Goal: Task Accomplishment & Management: Use online tool/utility

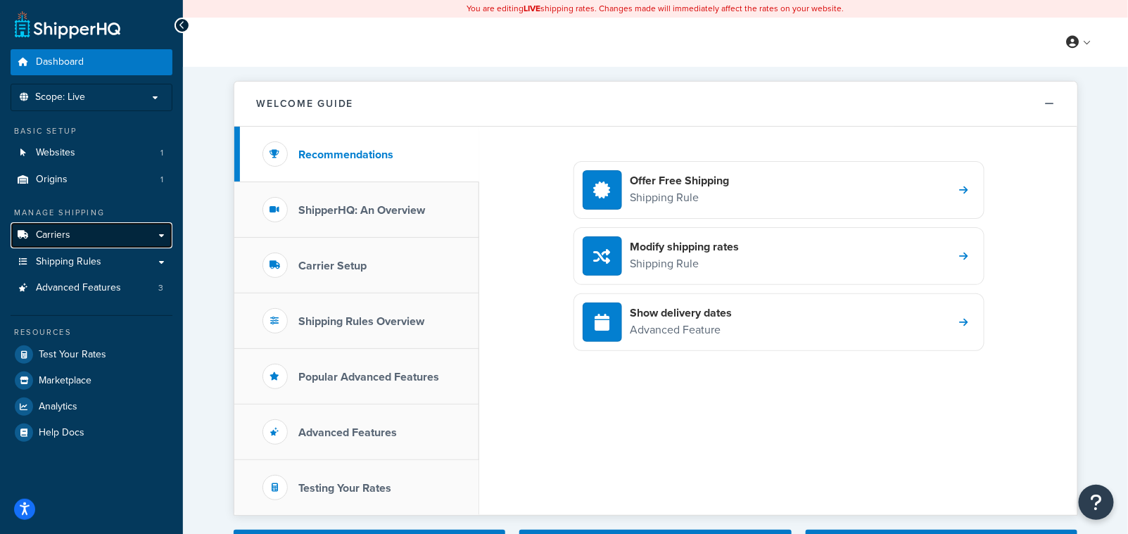
click at [60, 234] on span "Carriers" at bounding box center [53, 235] width 34 height 12
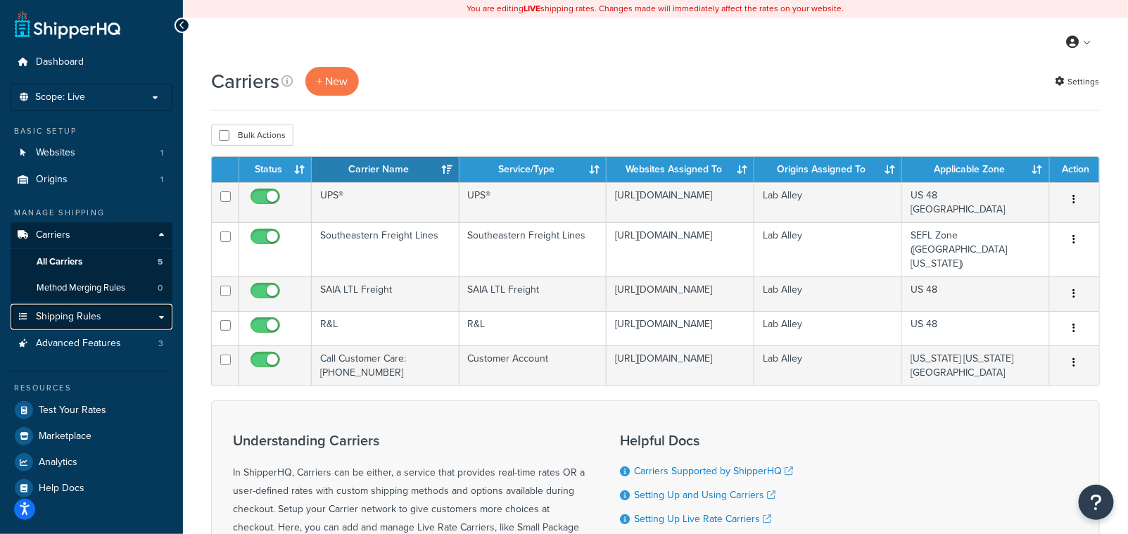
click at [66, 315] on span "Shipping Rules" at bounding box center [68, 317] width 65 height 12
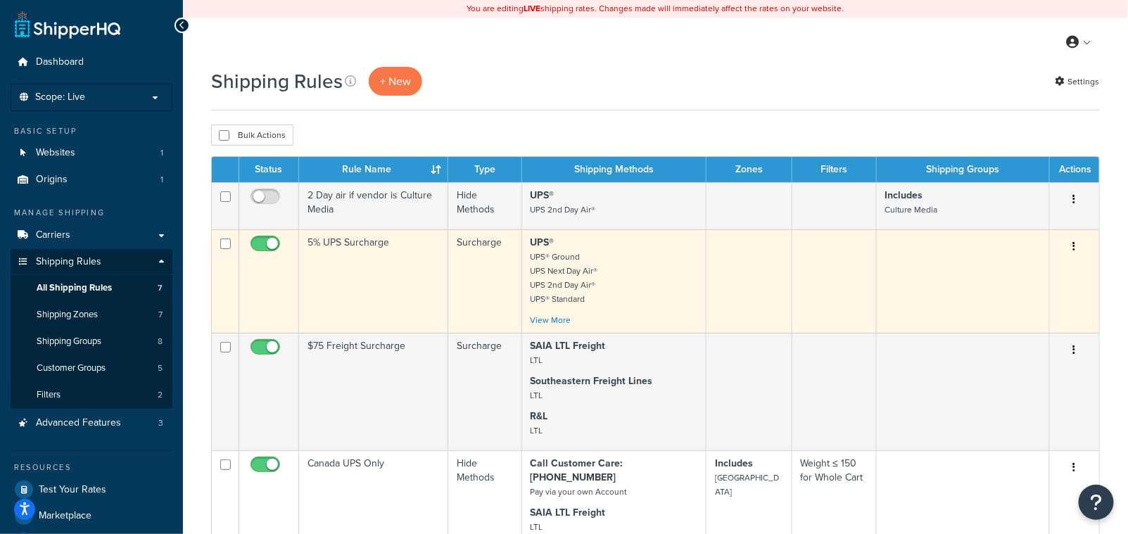
click at [1076, 248] on button "button" at bounding box center [1074, 247] width 20 height 23
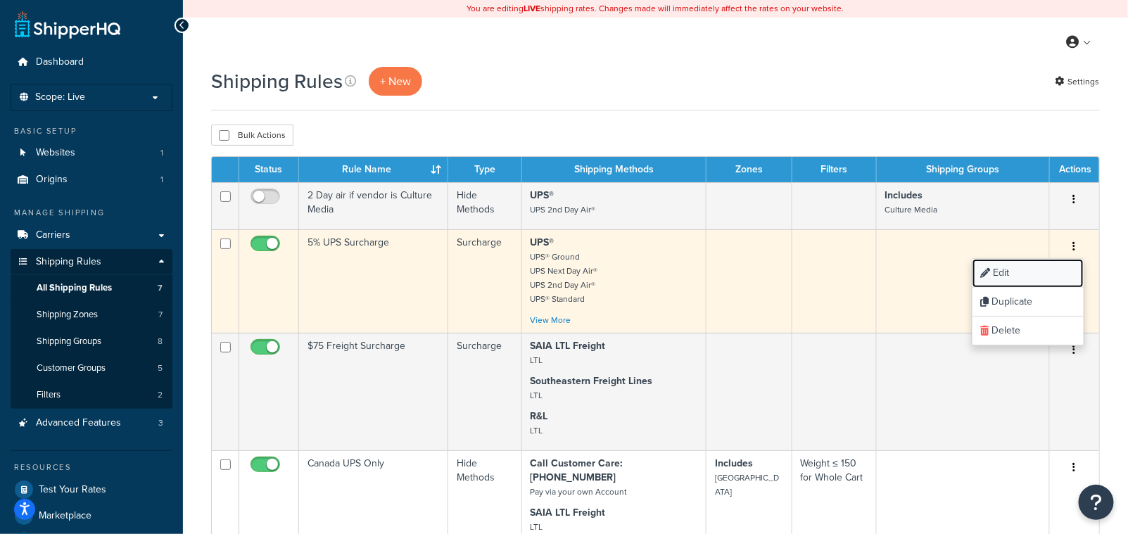
click at [1026, 274] on link "Edit" at bounding box center [1027, 273] width 111 height 29
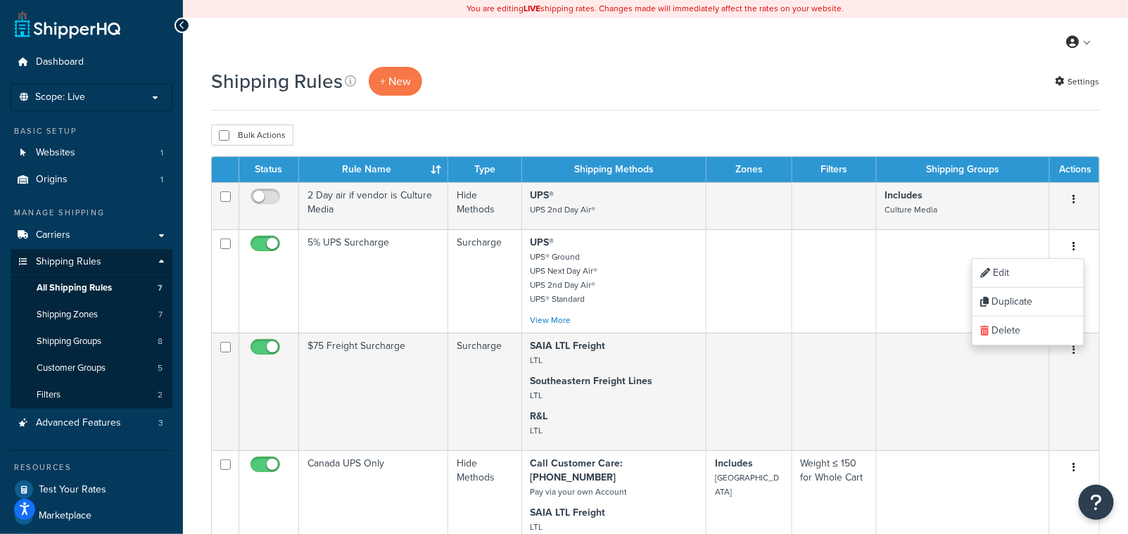
click at [401, 76] on p "+ New" at bounding box center [395, 81] width 53 height 29
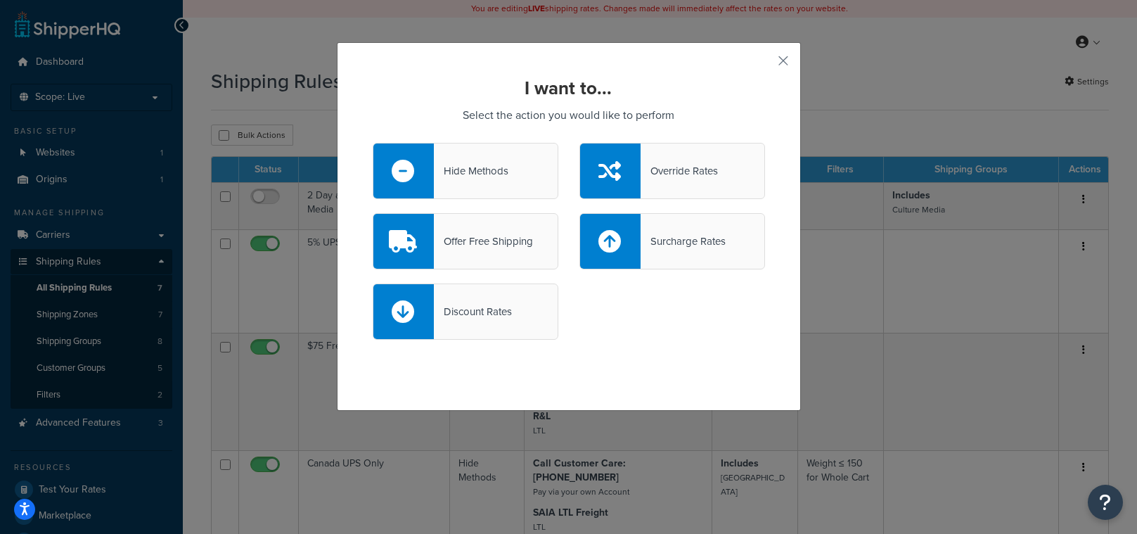
click at [464, 177] on div "Hide Methods" at bounding box center [471, 171] width 75 height 20
click at [0, 0] on input "Hide Methods" at bounding box center [0, 0] width 0 height 0
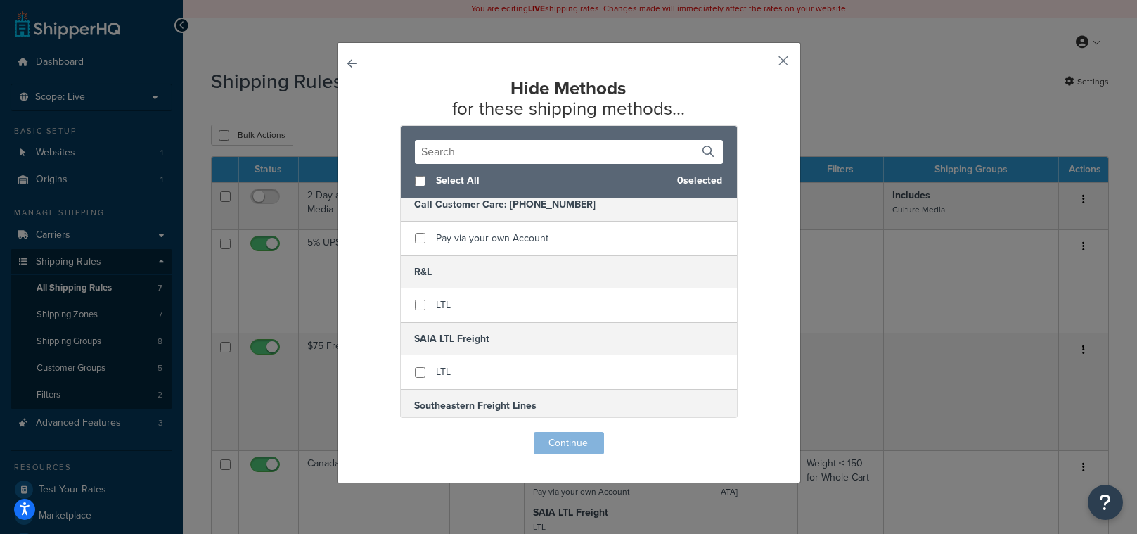
scroll to position [15, 0]
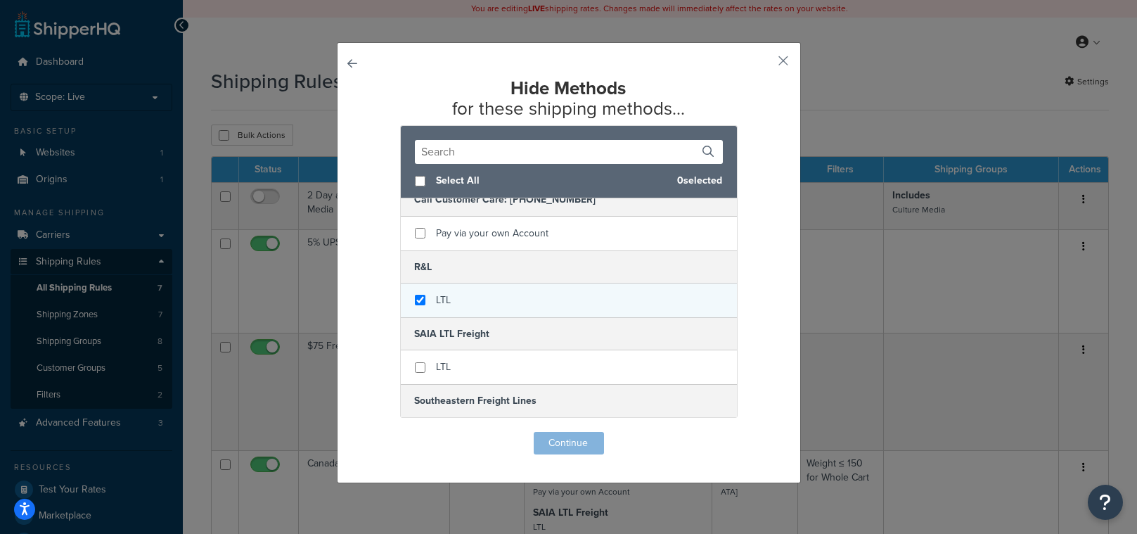
checkbox input "true"
click at [426, 300] on div "LTL" at bounding box center [569, 300] width 336 height 34
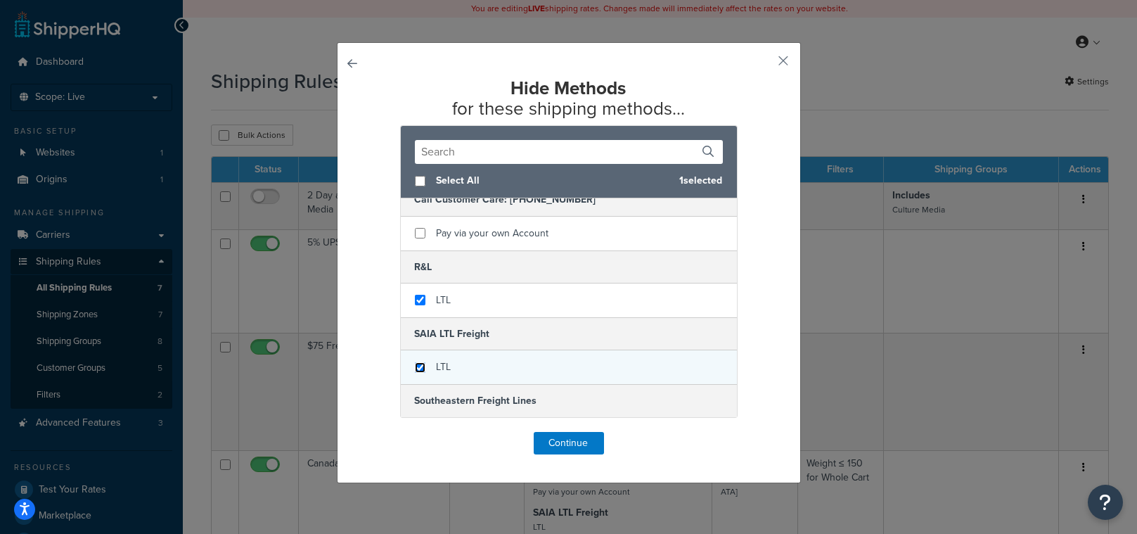
click at [415, 366] on input "checkbox" at bounding box center [420, 367] width 11 height 11
checkbox input "true"
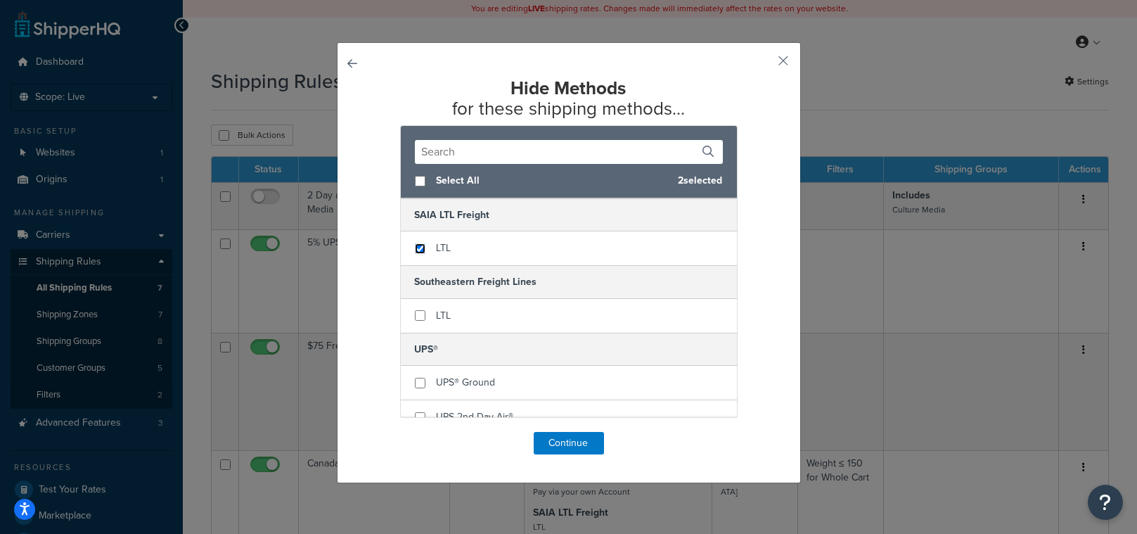
scroll to position [134, 0]
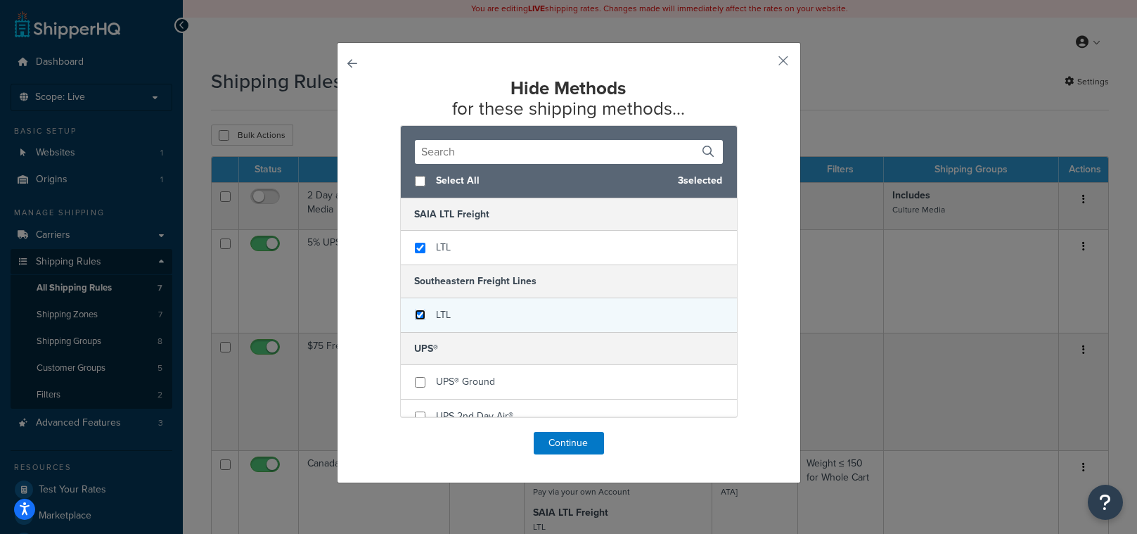
click at [419, 314] on input "checkbox" at bounding box center [420, 315] width 11 height 11
checkbox input "true"
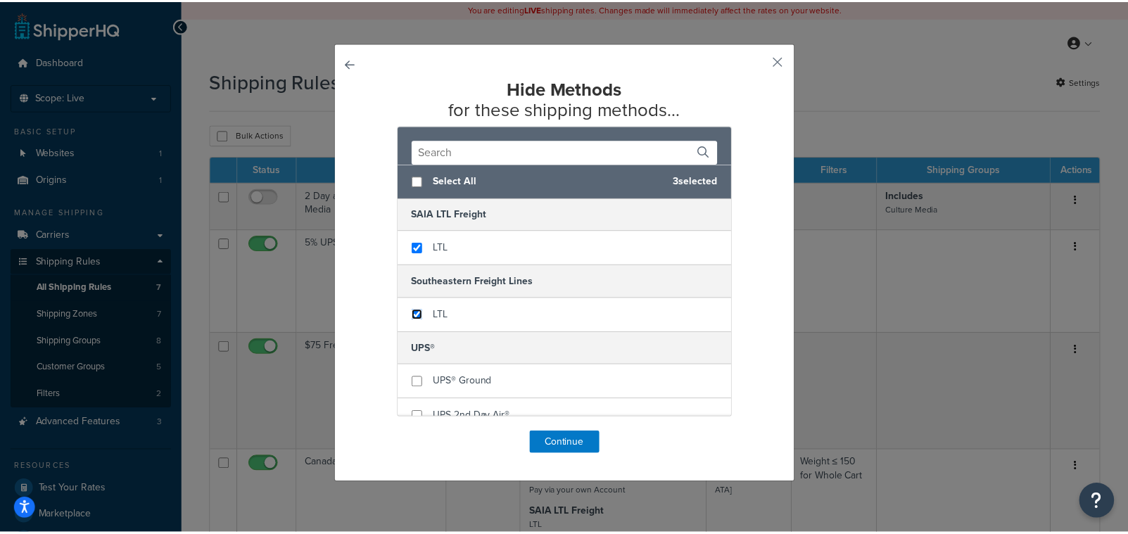
scroll to position [183, 0]
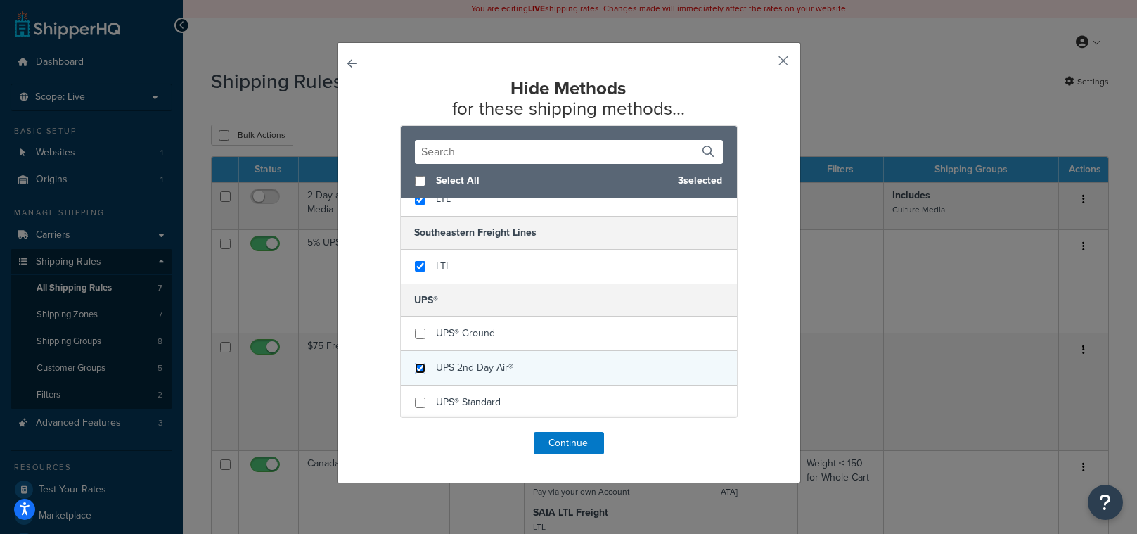
click at [415, 369] on input "checkbox" at bounding box center [420, 368] width 11 height 11
checkbox input "true"
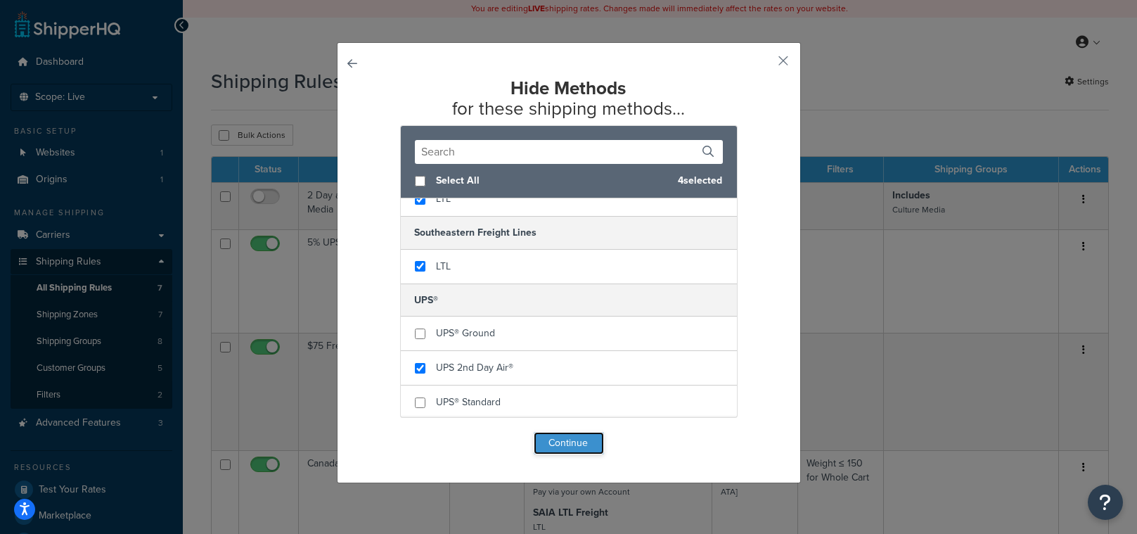
click at [540, 450] on button "Continue" at bounding box center [569, 443] width 70 height 23
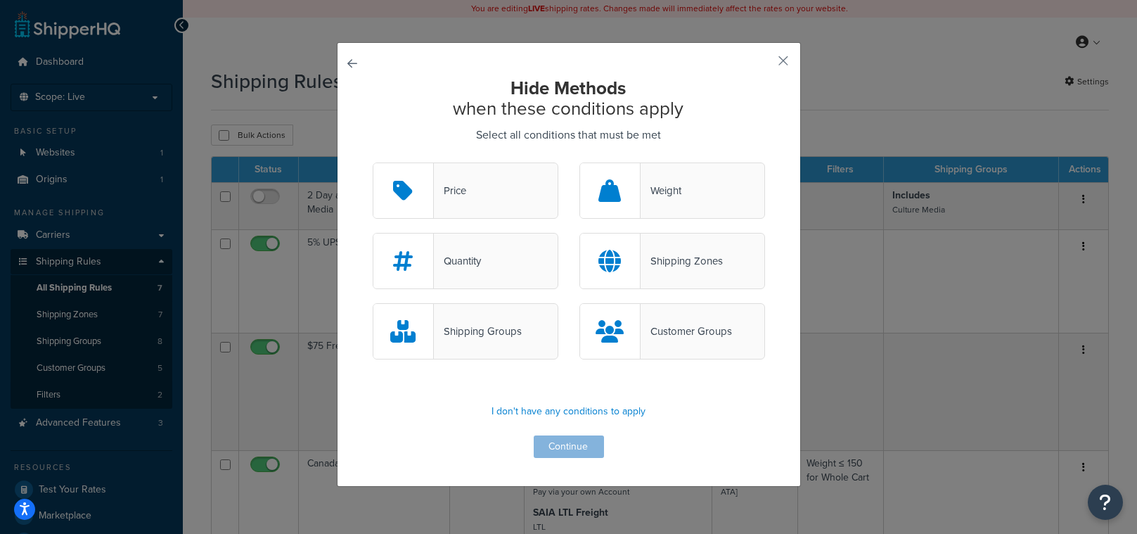
click at [685, 262] on div "Shipping Zones" at bounding box center [682, 261] width 82 height 20
click at [0, 0] on input "Shipping Zones" at bounding box center [0, 0] width 0 height 0
click at [554, 452] on button "Continue" at bounding box center [569, 446] width 70 height 23
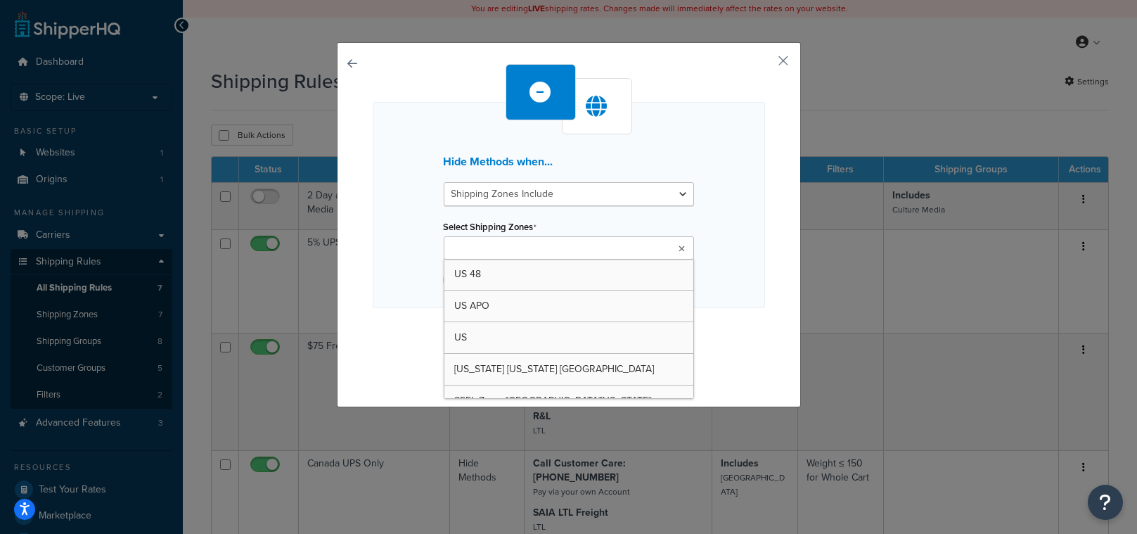
click at [514, 247] on input "Select Shipping Zones" at bounding box center [510, 248] width 125 height 15
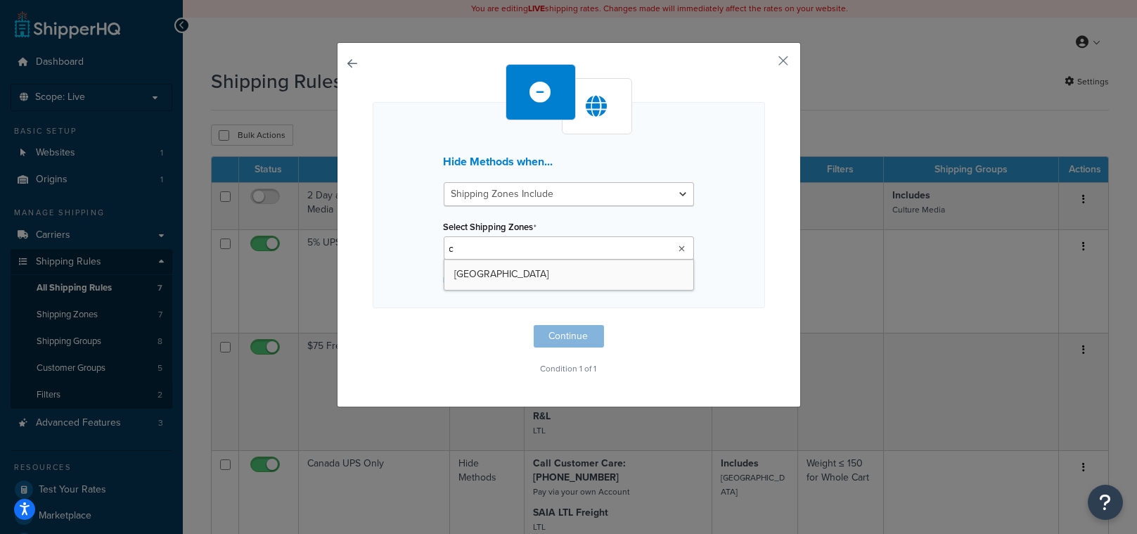
type input "ca"
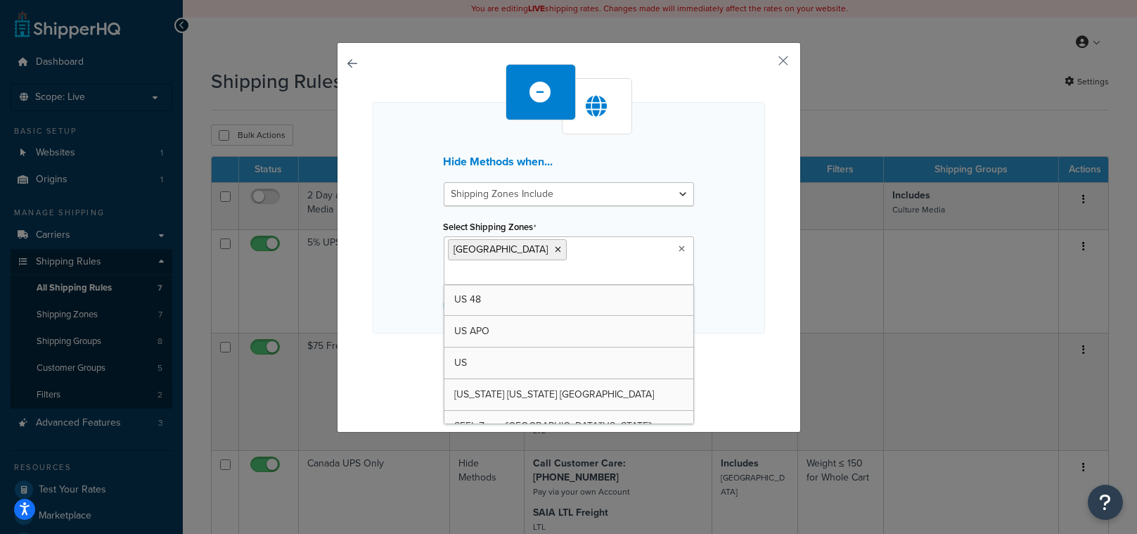
click at [773, 304] on div "Hide Methods when... Shipping Zones Include Shipping Zones Do Not Include Selec…" at bounding box center [569, 237] width 464 height 390
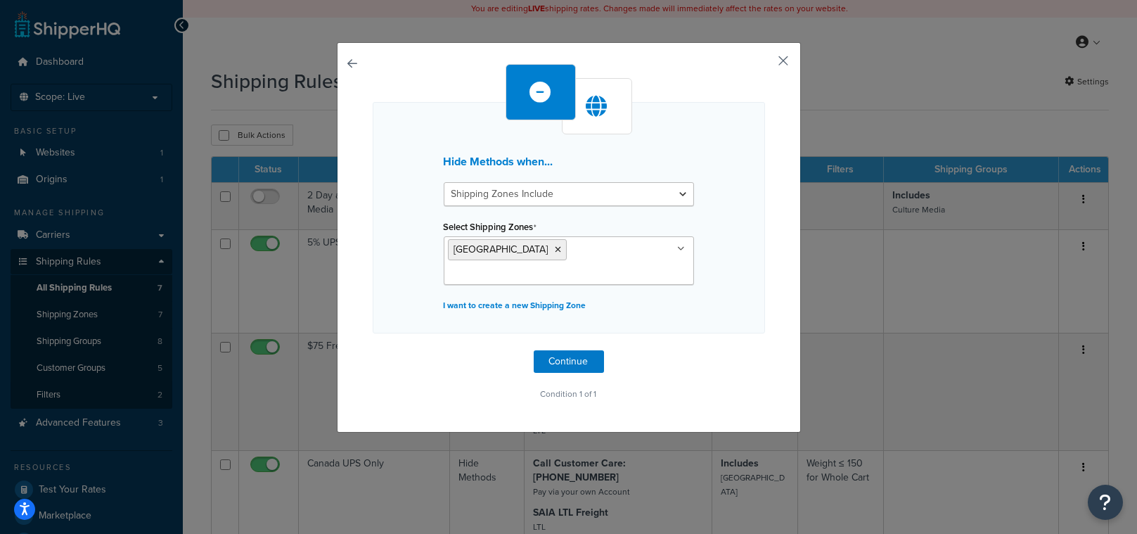
click at [765, 64] on button "button" at bounding box center [764, 66] width 4 height 4
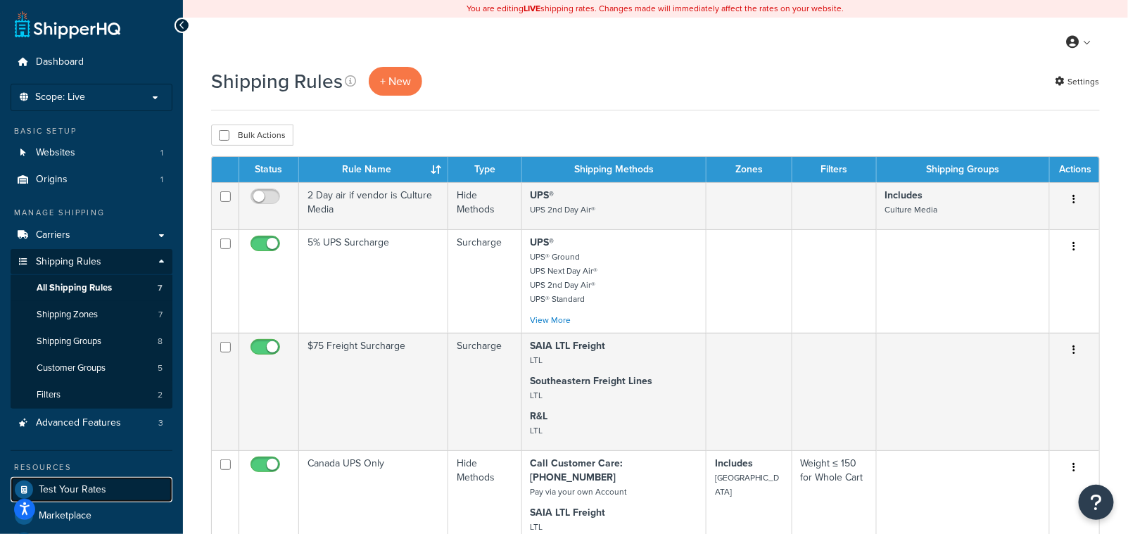
click at [71, 490] on span "Test Your Rates" at bounding box center [73, 490] width 68 height 12
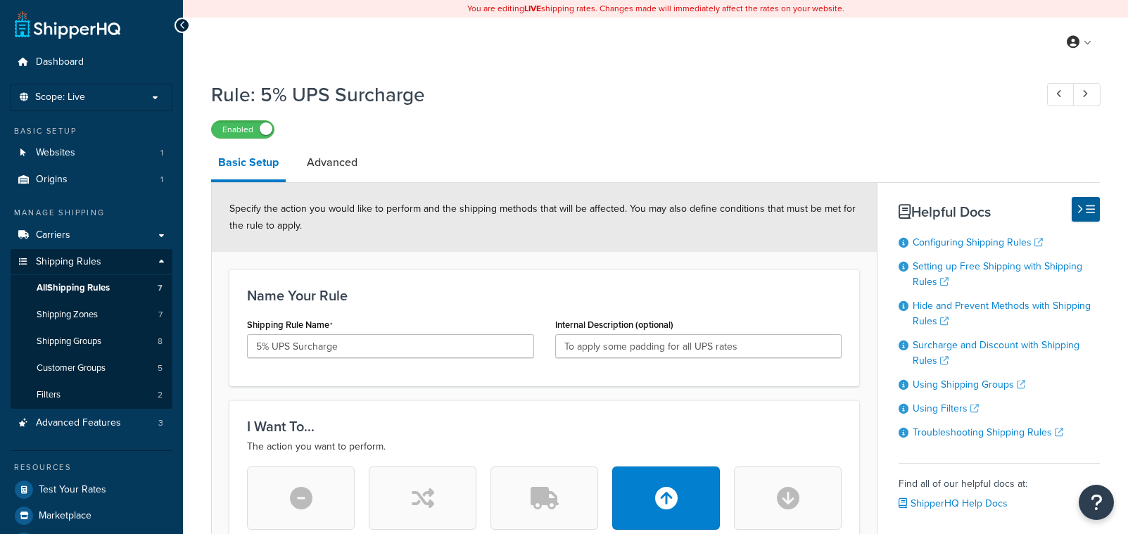
select select "PERCENTAGE"
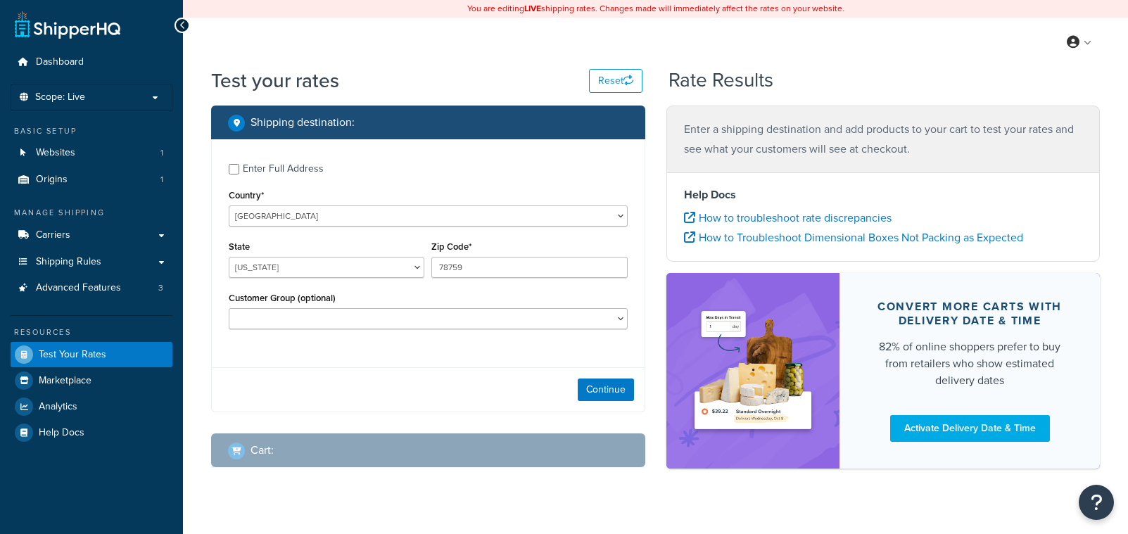
select select "[GEOGRAPHIC_DATA]"
click at [233, 170] on input "Enter Full Address" at bounding box center [234, 169] width 11 height 11
checkbox input "true"
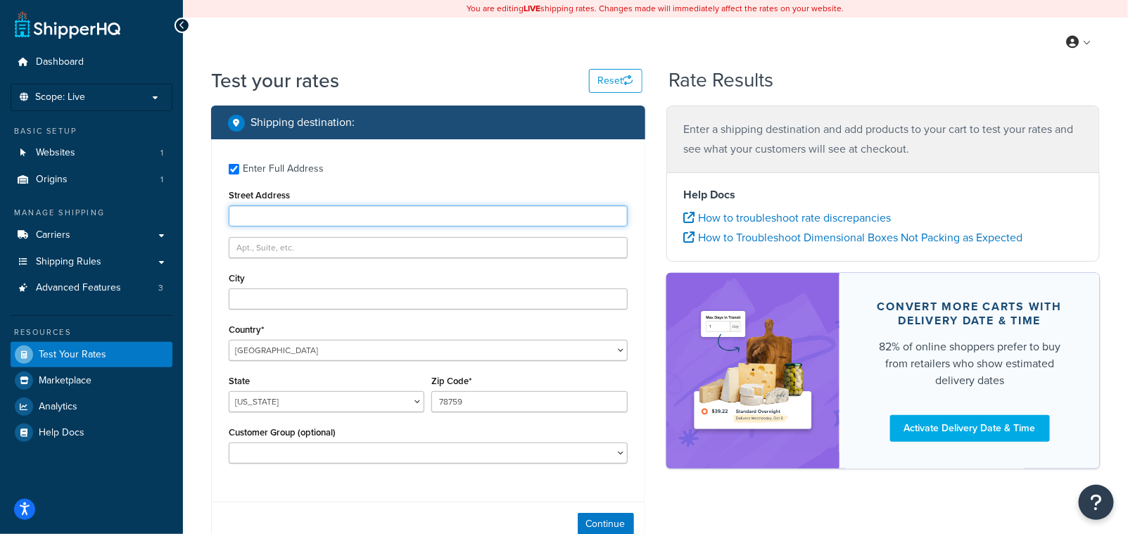
click at [257, 211] on input "Street Address" at bounding box center [428, 215] width 399 height 21
type input "5611 Gorham Glen Lane"
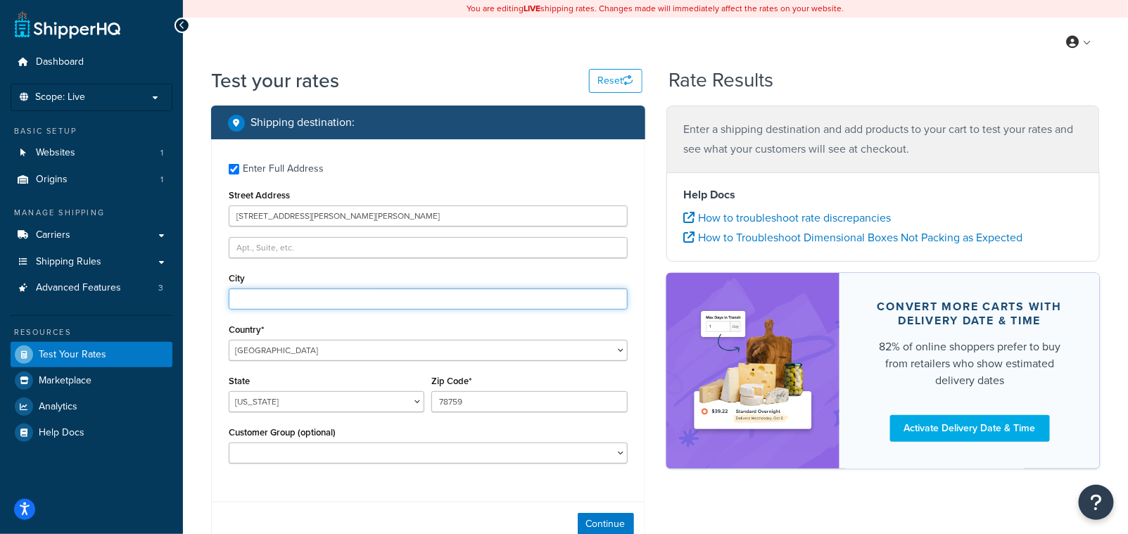
type input "Austin"
type input "78739"
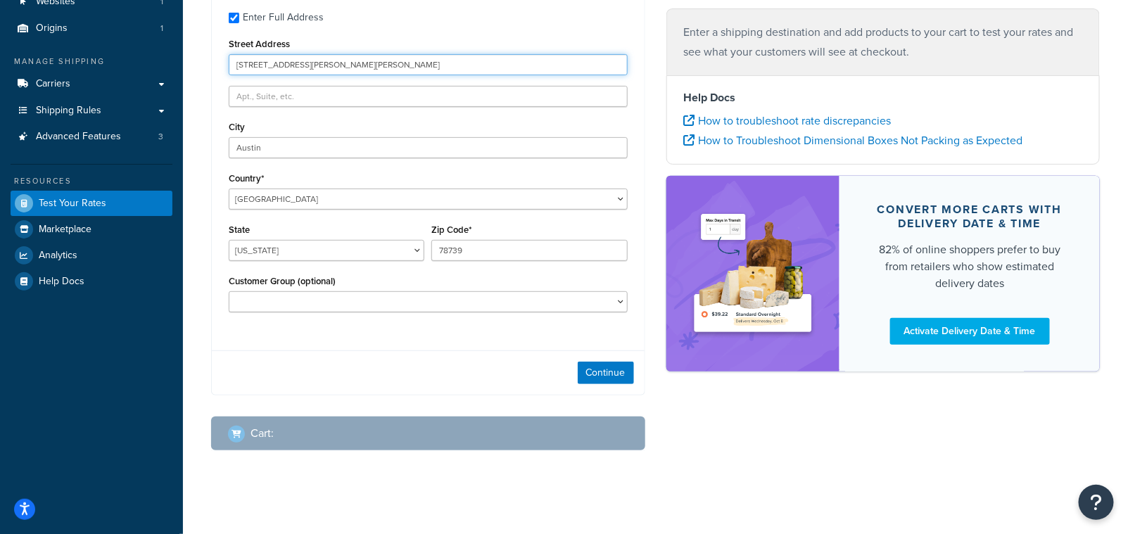
scroll to position [160, 0]
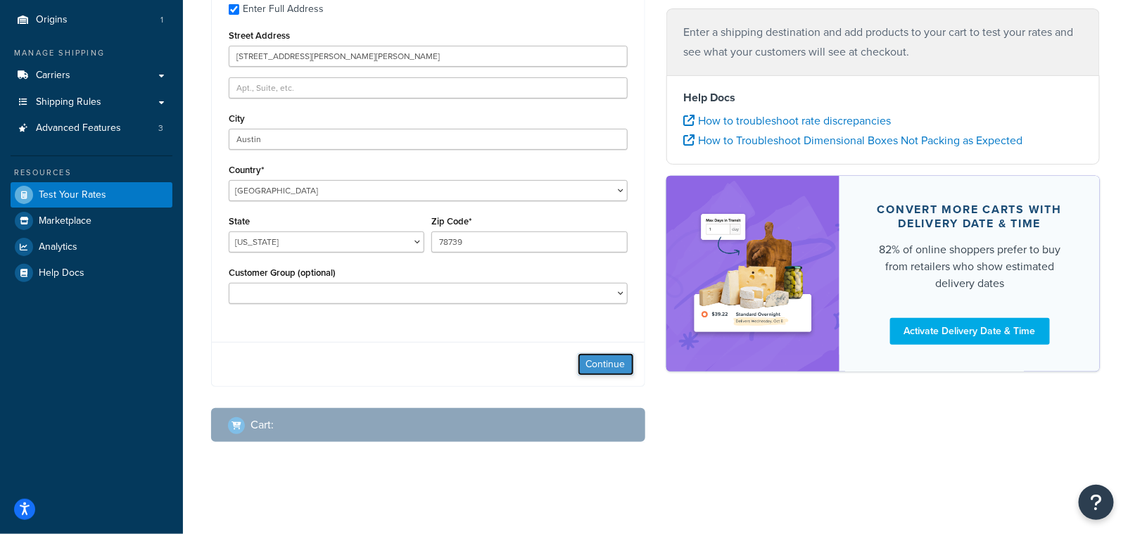
click at [589, 364] on button "Continue" at bounding box center [606, 364] width 56 height 23
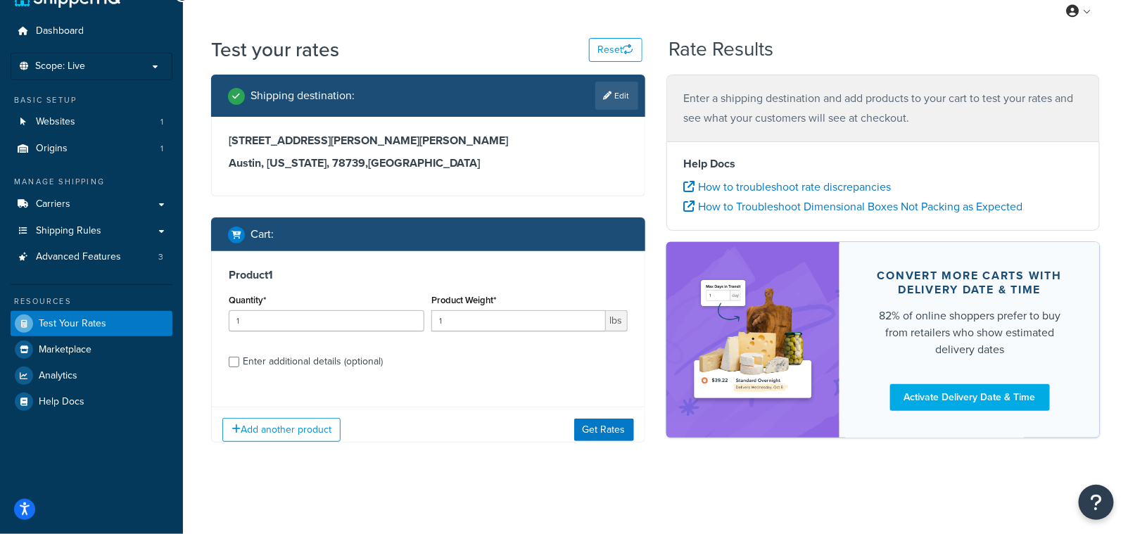
scroll to position [41, 0]
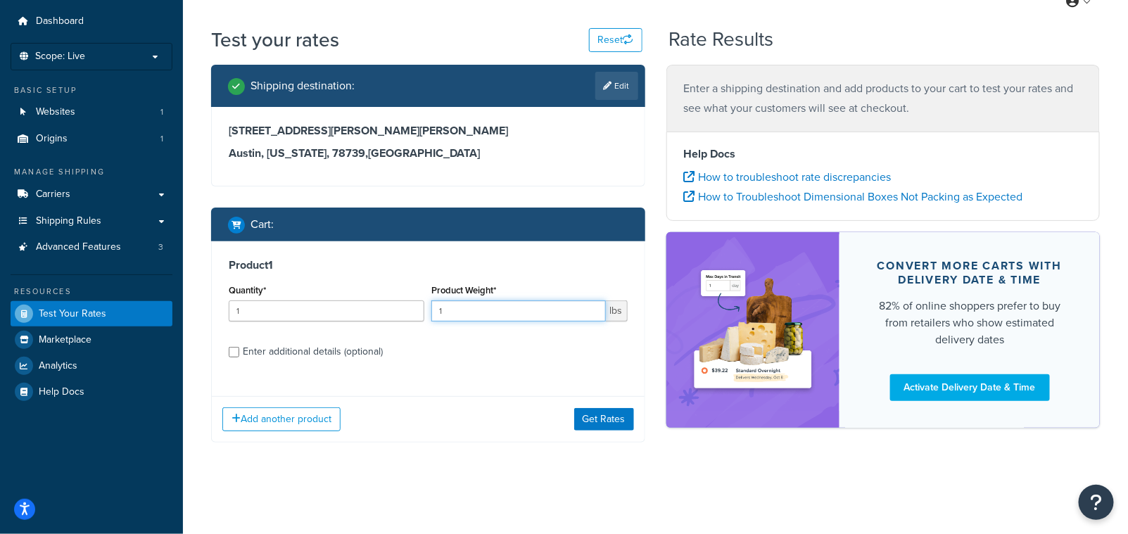
click at [462, 315] on input "1" at bounding box center [518, 310] width 174 height 21
click at [583, 420] on button "Get Rates" at bounding box center [604, 419] width 60 height 23
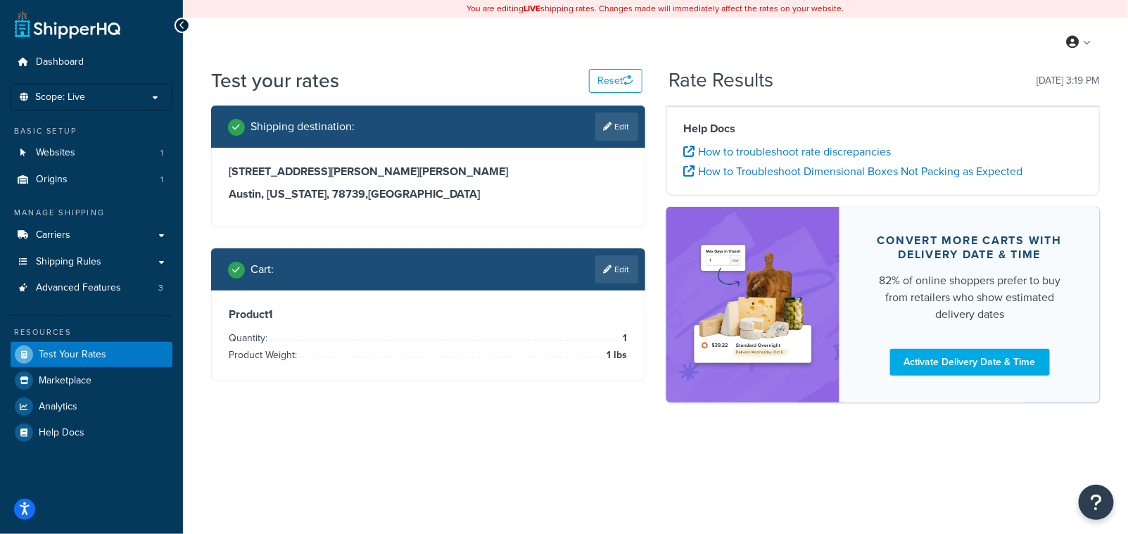
scroll to position [0, 0]
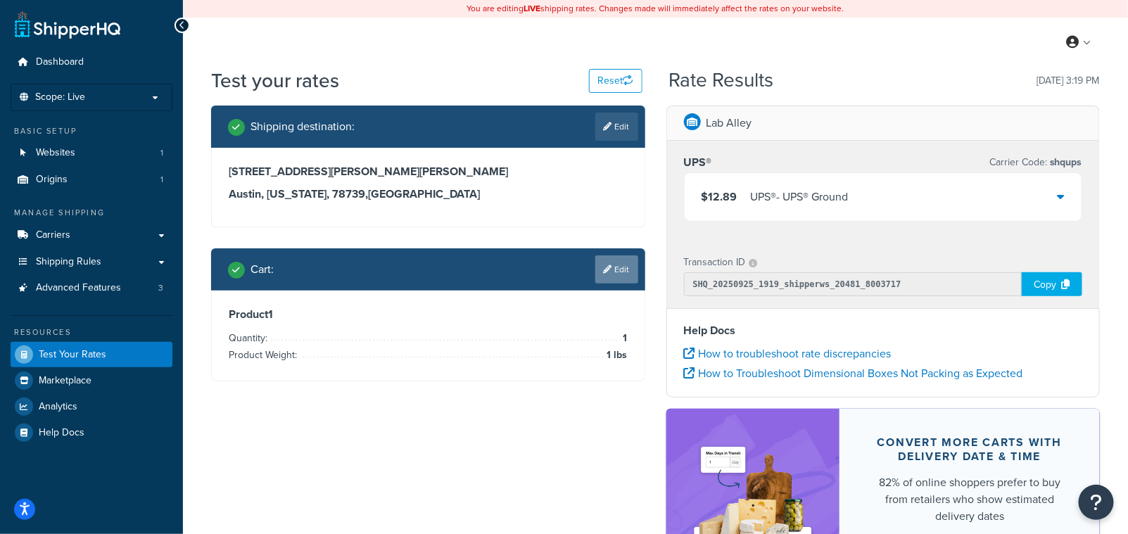
click at [603, 276] on link "Edit" at bounding box center [616, 269] width 43 height 28
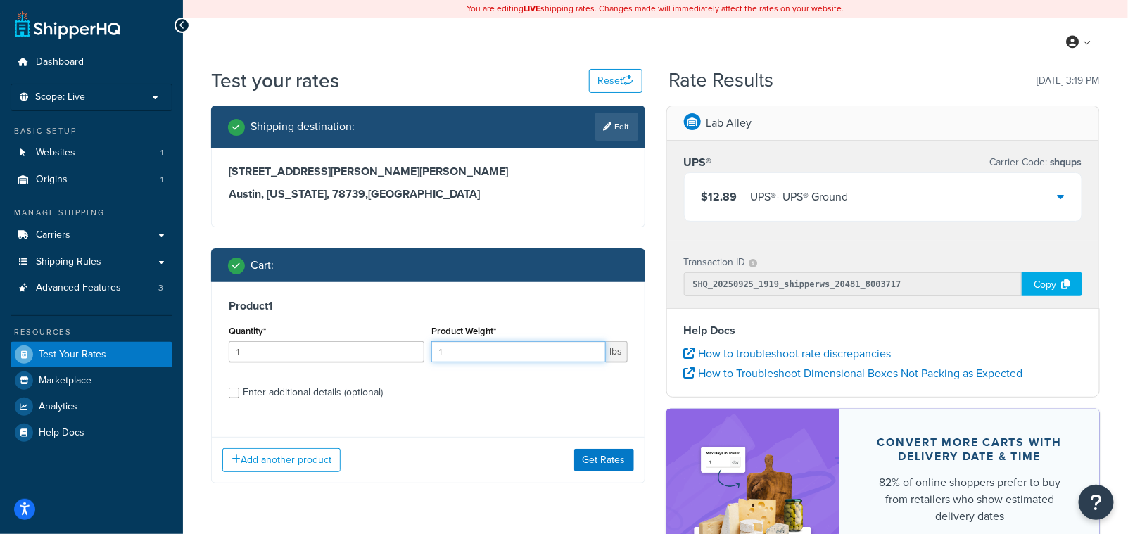
click at [480, 354] on input "1" at bounding box center [518, 351] width 174 height 21
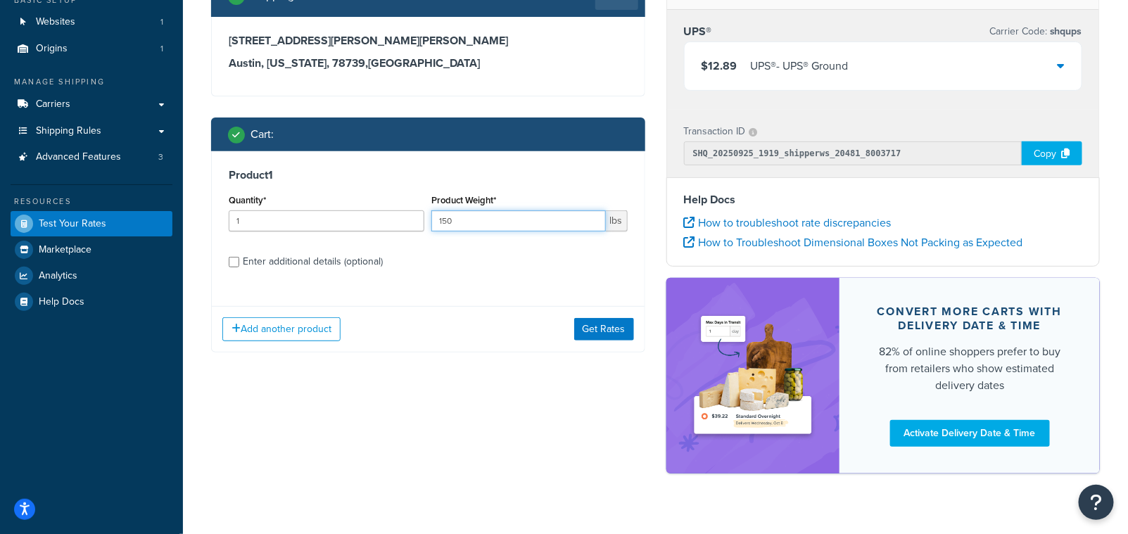
scroll to position [132, 0]
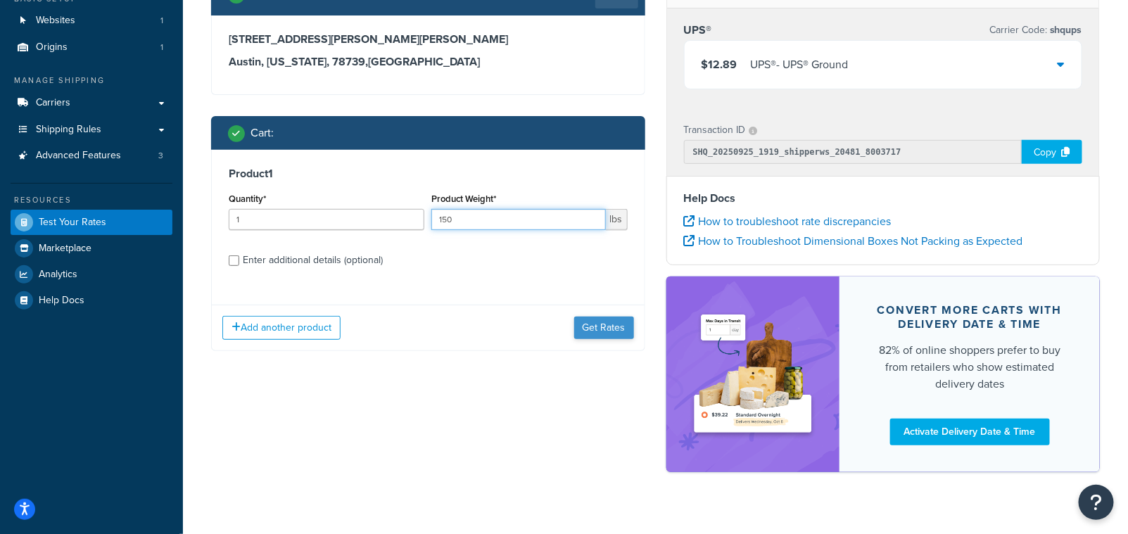
type input "150"
click at [604, 326] on button "Get Rates" at bounding box center [604, 328] width 60 height 23
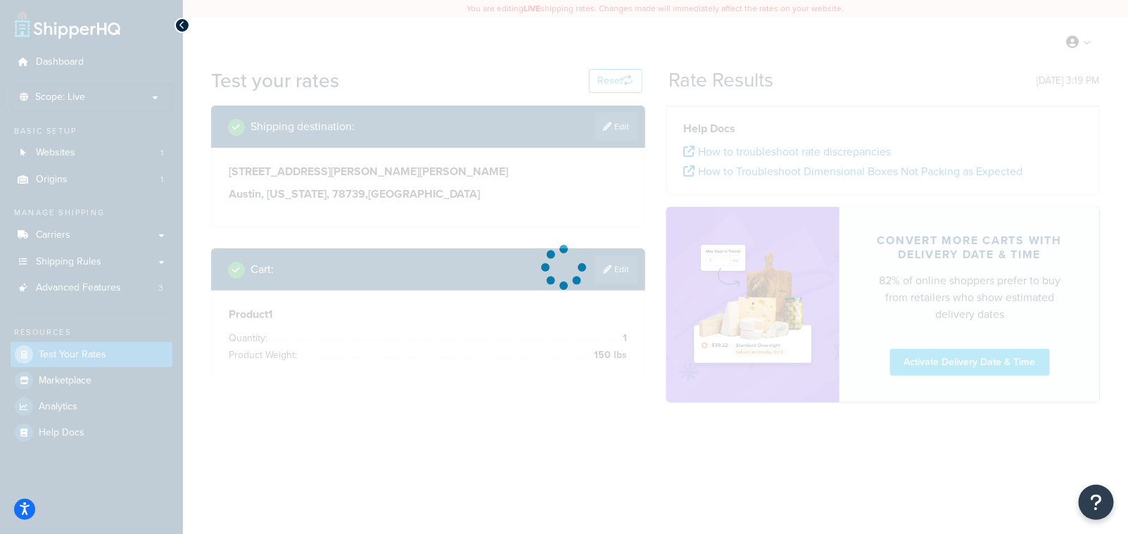
scroll to position [0, 0]
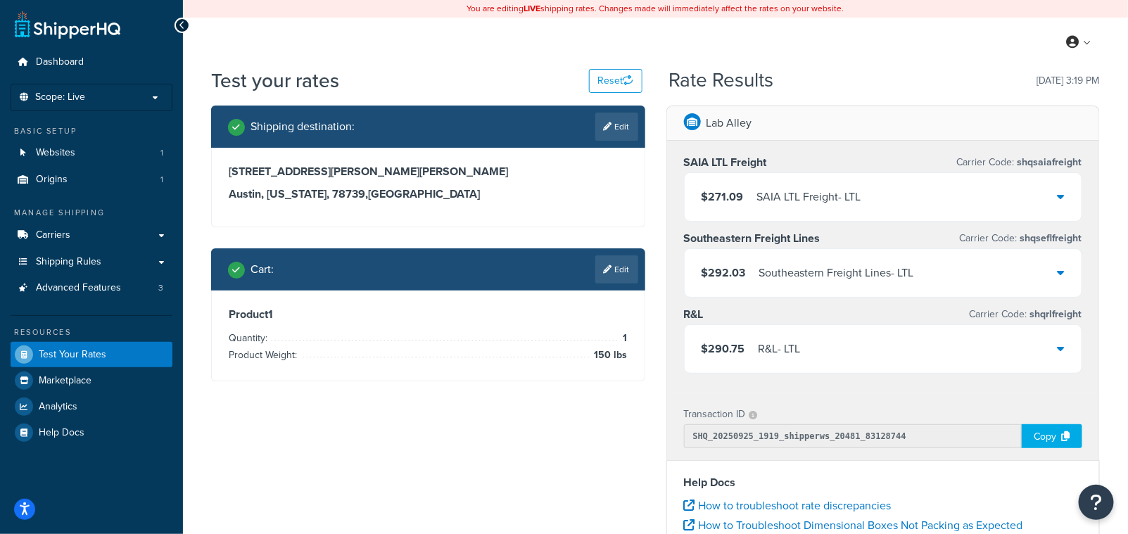
click at [420, 193] on h3 "Austin, Texas, 78739 , United States" at bounding box center [428, 194] width 399 height 14
click at [611, 119] on link "Edit" at bounding box center [616, 127] width 43 height 28
select select "TX"
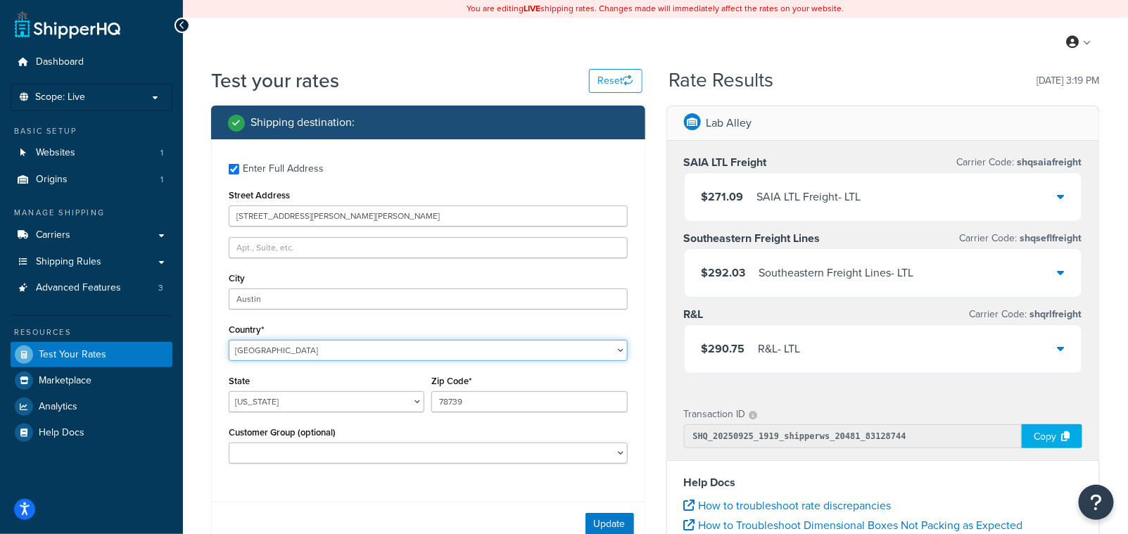
click at [316, 347] on select "United States United Kingdom Afghanistan Åland Islands Albania Algeria American…" at bounding box center [428, 350] width 399 height 21
select select "CA"
click at [229, 340] on select "United States United Kingdom Afghanistan Åland Islands Albania Algeria American…" at bounding box center [428, 350] width 399 height 21
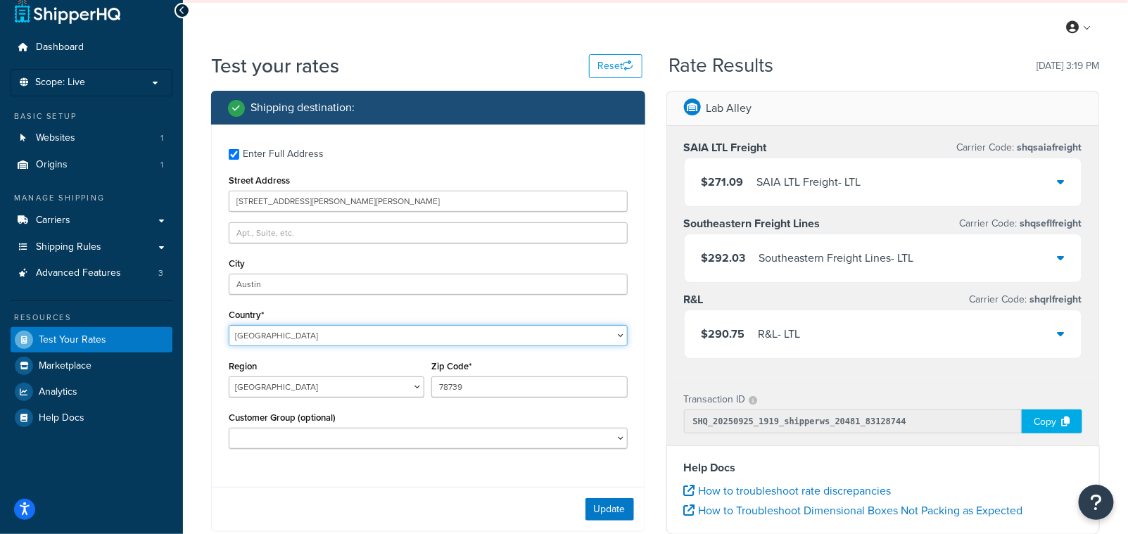
scroll to position [21, 0]
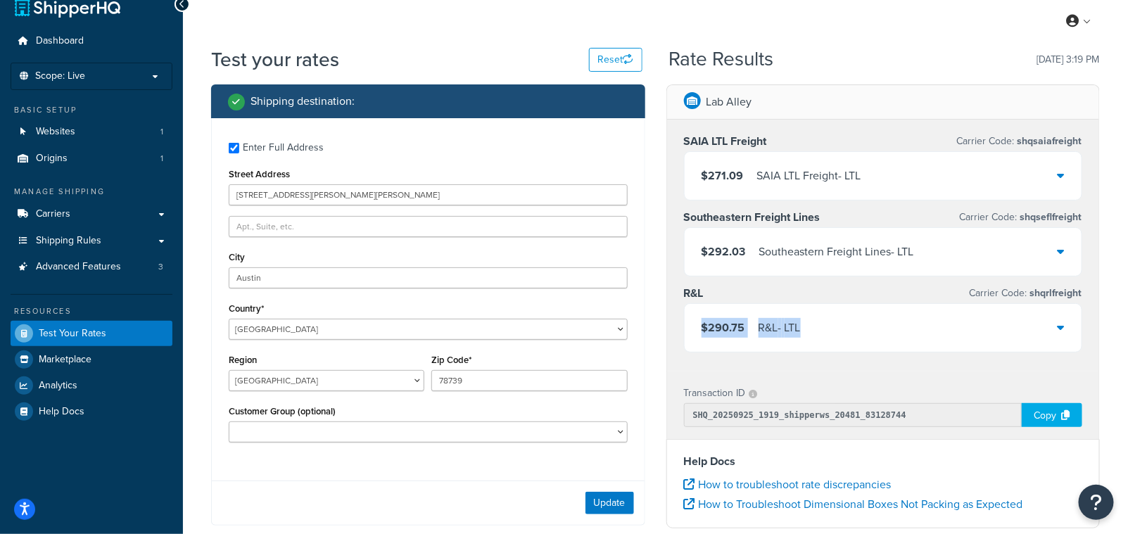
drag, startPoint x: 1126, startPoint y: 305, endPoint x: 1122, endPoint y: 340, distance: 35.4
click at [1123, 342] on div "Test your rates Reset Rate Results 09/25/2025, 3:19 PM Shipping destination : E…" at bounding box center [655, 415] width 945 height 739
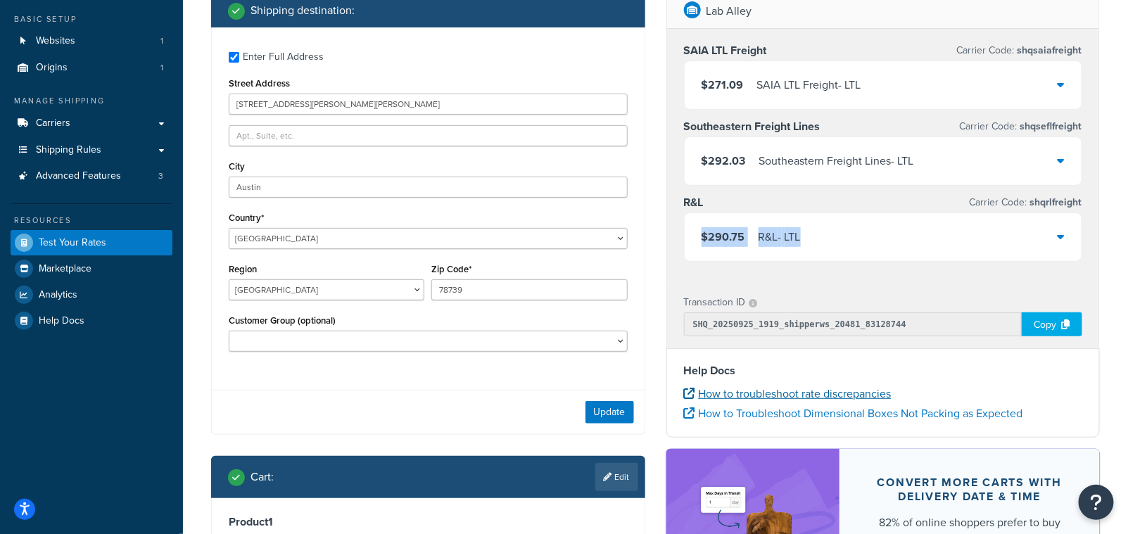
scroll to position [110, 0]
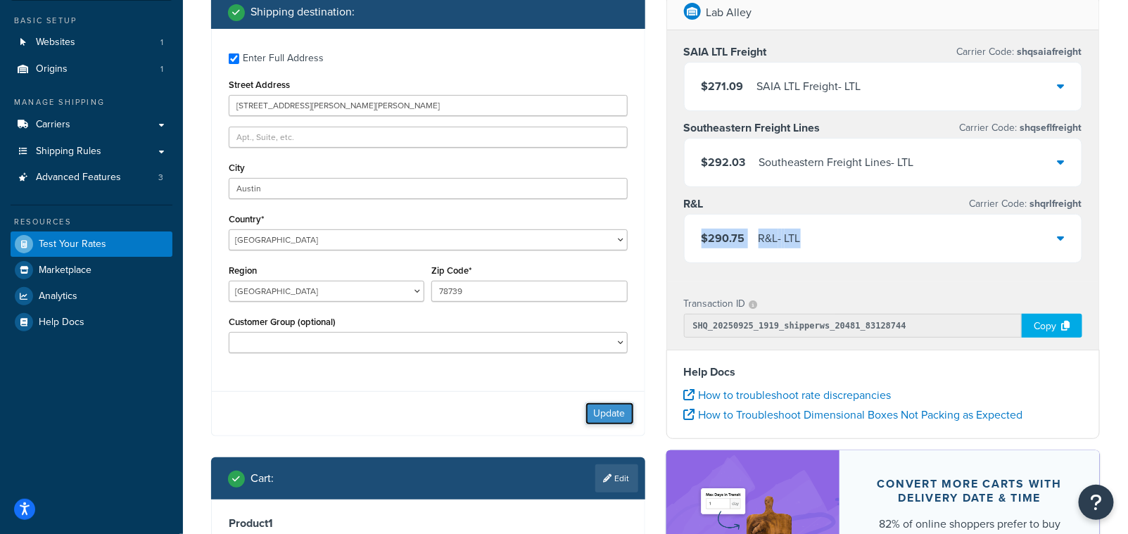
click at [601, 419] on button "Update" at bounding box center [609, 413] width 49 height 23
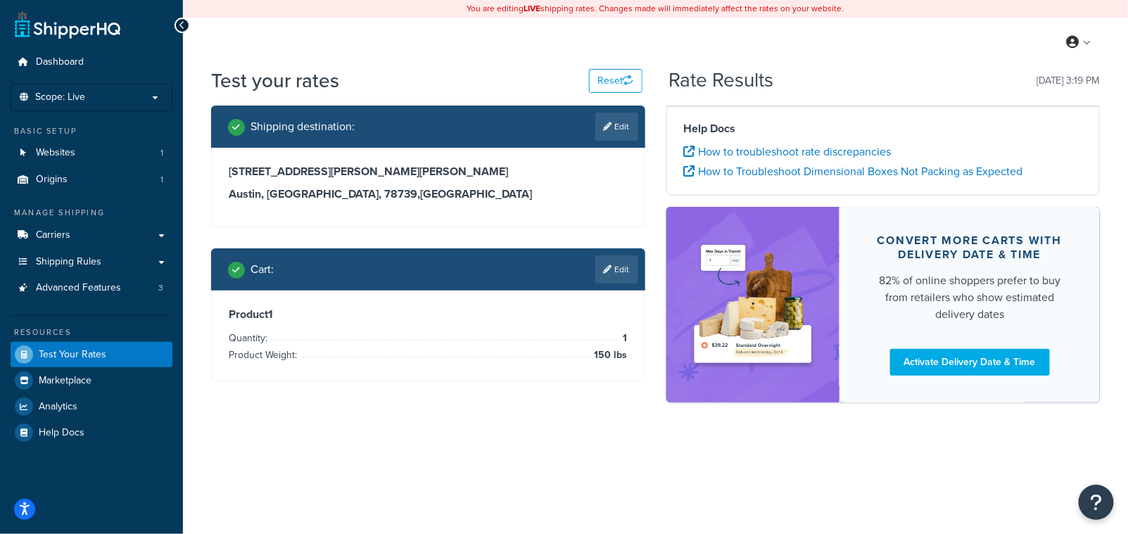
scroll to position [0, 0]
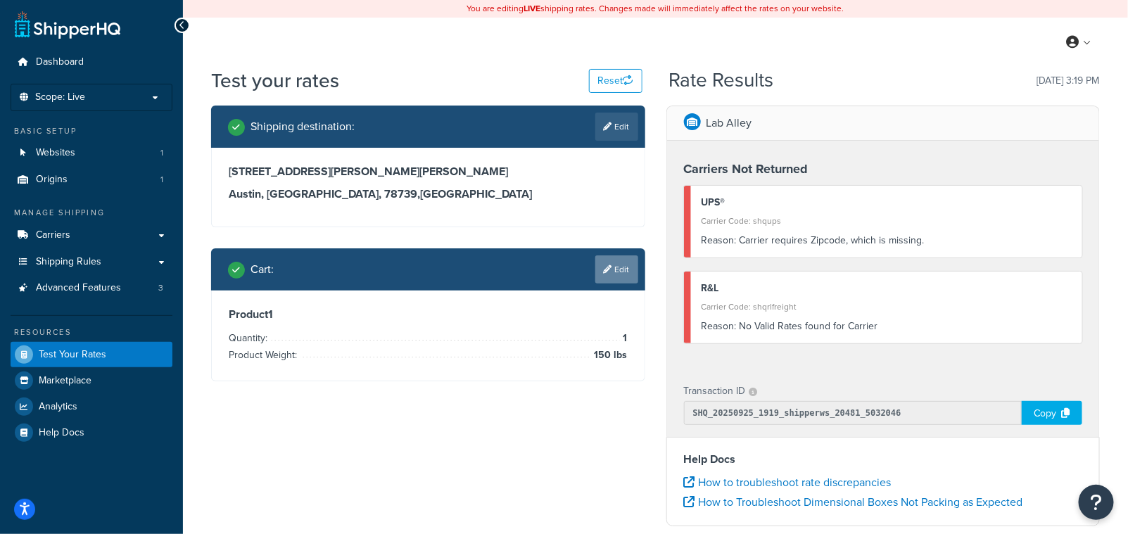
click at [614, 264] on link "Edit" at bounding box center [616, 269] width 43 height 28
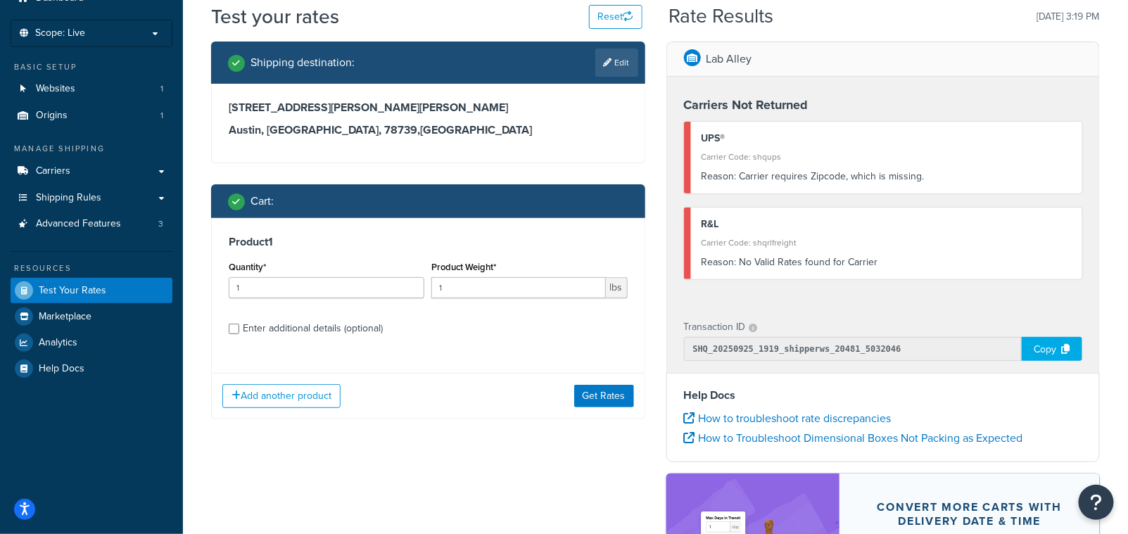
scroll to position [106, 0]
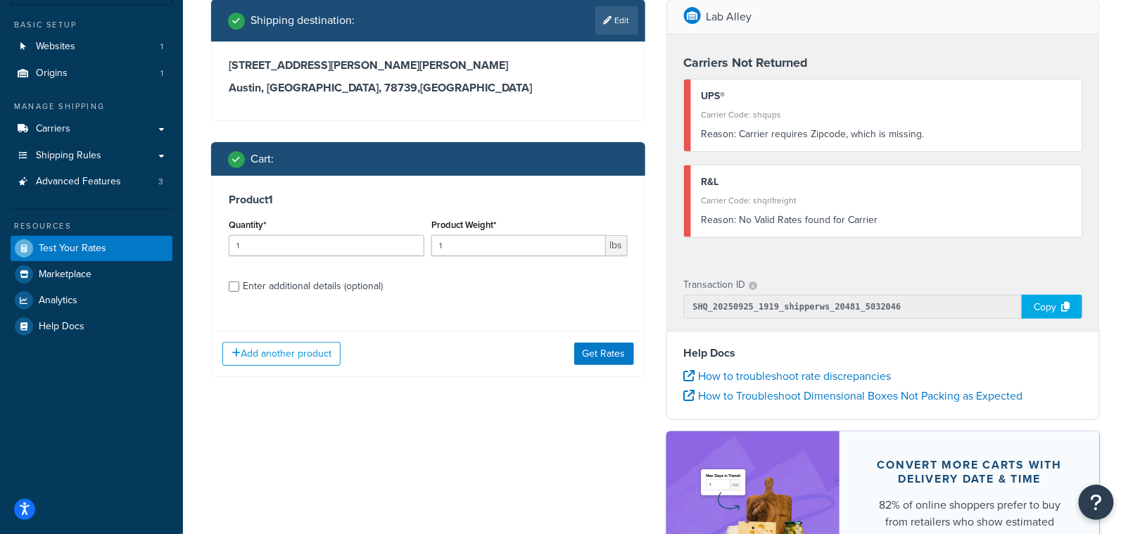
click at [224, 285] on div "Product 1 Quantity* 1 Product Weight* 1 lbs Enter additional details (optional)" at bounding box center [428, 248] width 433 height 144
click at [231, 281] on input "Enter additional details (optional)" at bounding box center [234, 286] width 11 height 11
checkbox input "true"
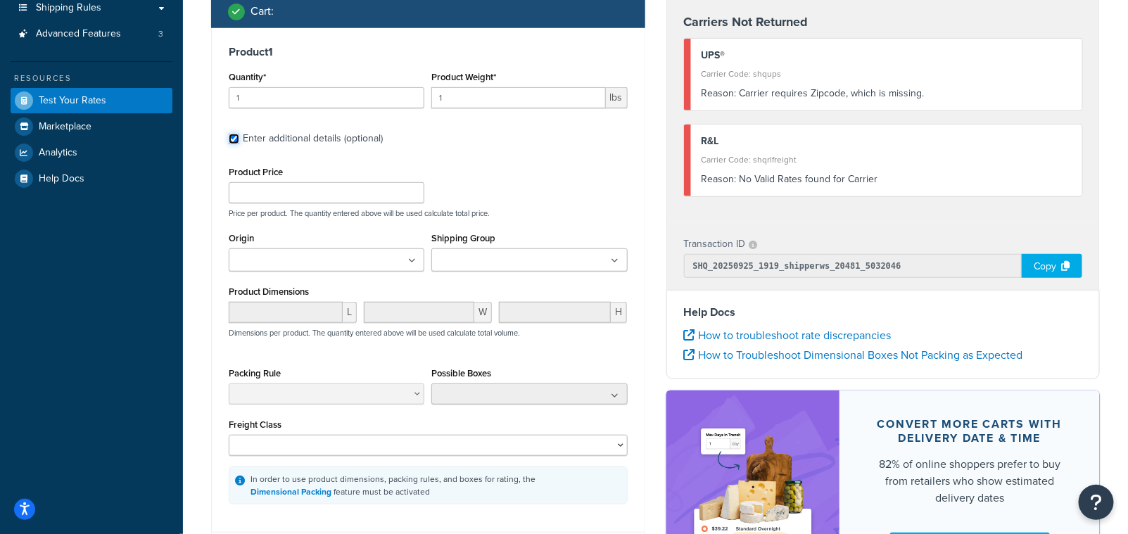
scroll to position [255, 0]
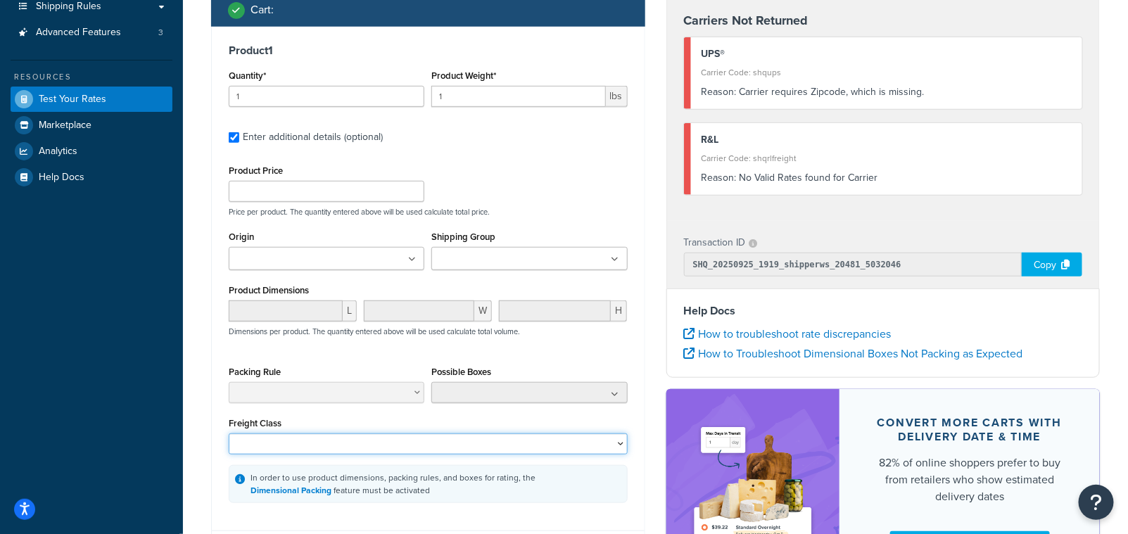
click at [381, 449] on select "50 55 60 65 70 77.5 85 92.5 100 110 125 150 175 200 250 300 400 500" at bounding box center [428, 443] width 399 height 21
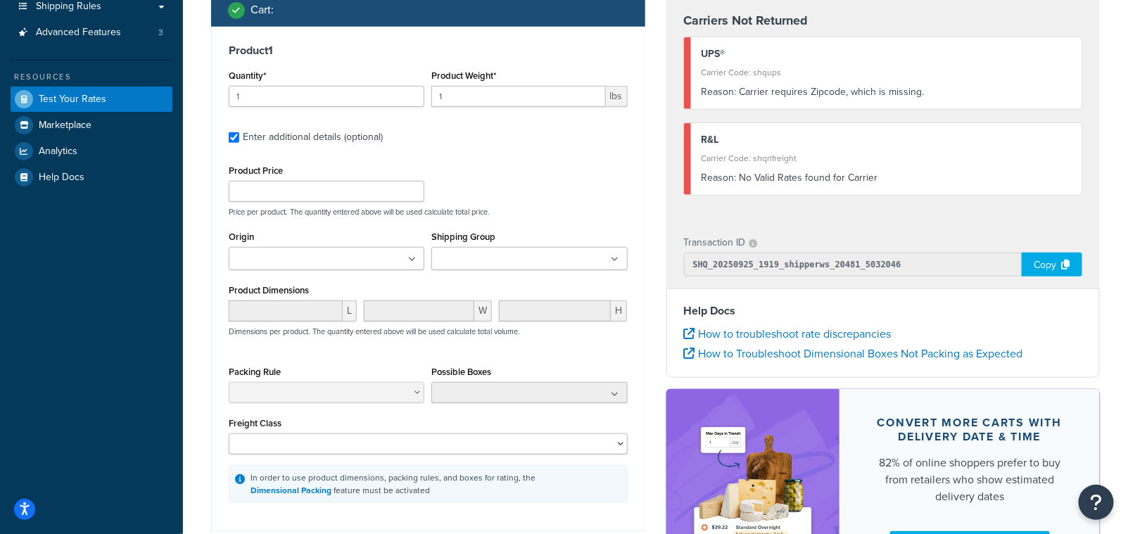
click at [220, 467] on div "Product 1 Quantity* 1 Product Weight* 1 lbs Enter additional details (optional)…" at bounding box center [428, 273] width 433 height 493
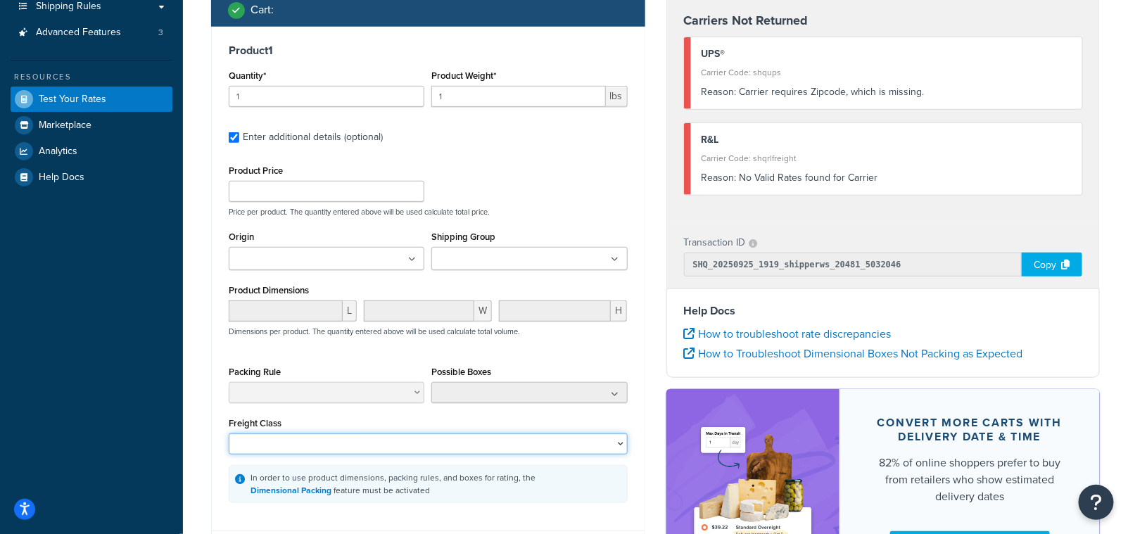
click at [276, 449] on select "50 55 60 65 70 77.5 85 92.5 100 110 125 150 175 200 250 300 400 500" at bounding box center [428, 443] width 399 height 21
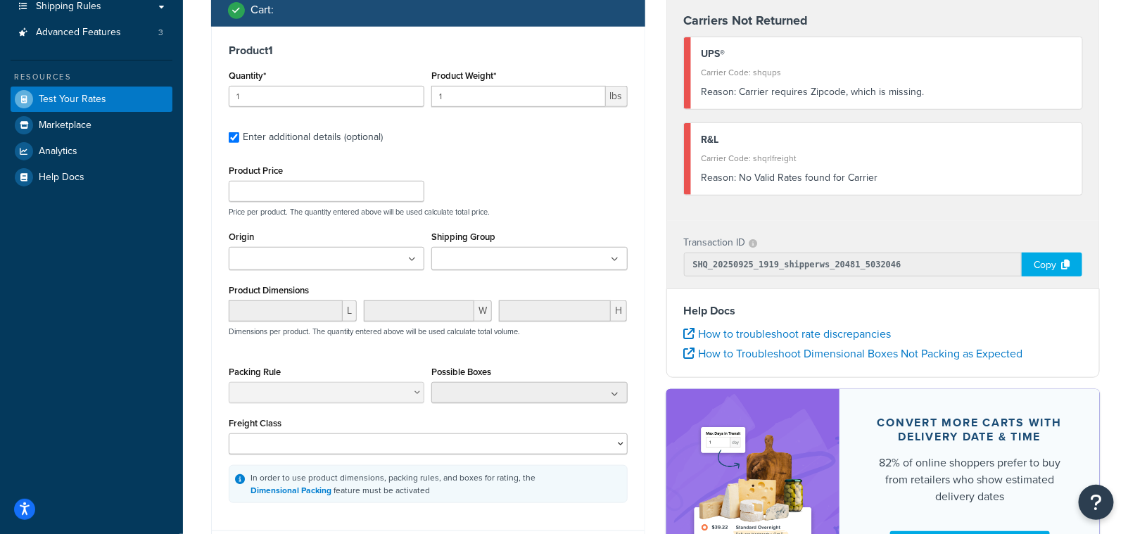
click at [213, 224] on div "Product 1 Quantity* 1 Product Weight* 1 lbs Enter additional details (optional)…" at bounding box center [428, 273] width 433 height 493
click at [73, 94] on span "Test Your Rates" at bounding box center [73, 100] width 68 height 12
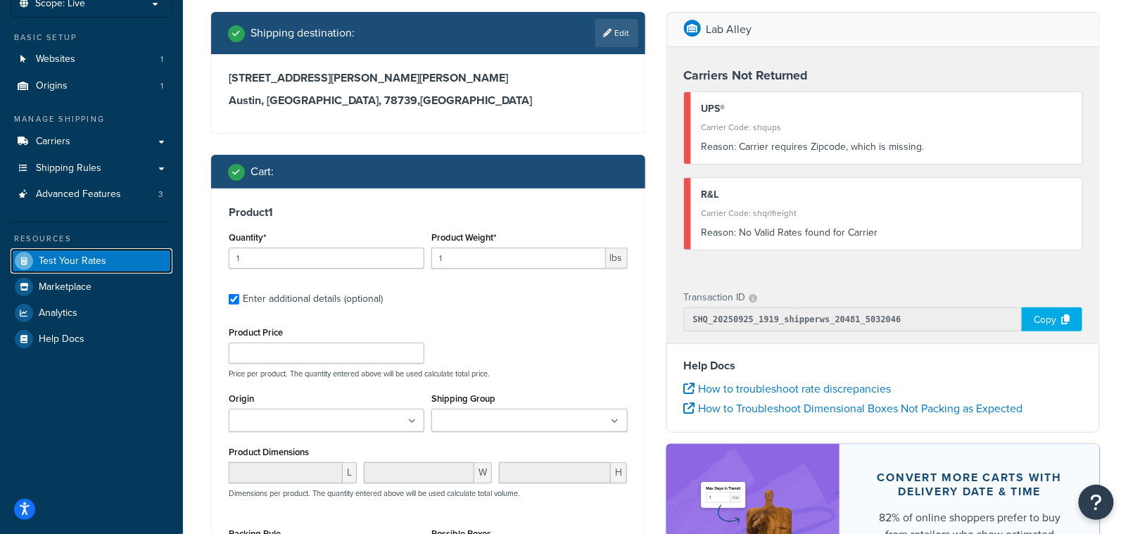
scroll to position [74, 0]
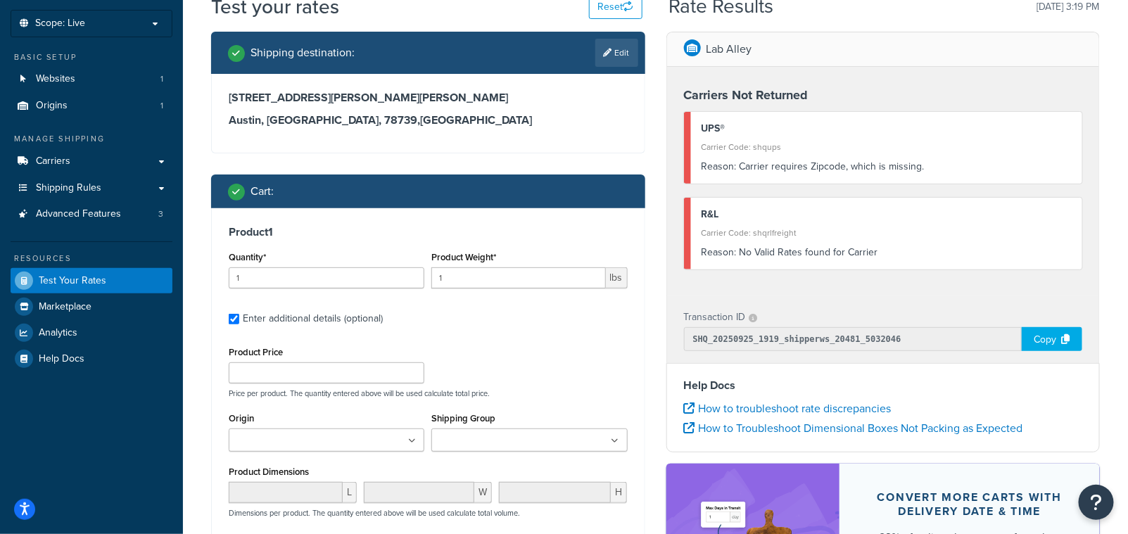
click at [323, 125] on h3 "Austin, Alberta, 78739 , Canada" at bounding box center [428, 120] width 399 height 14
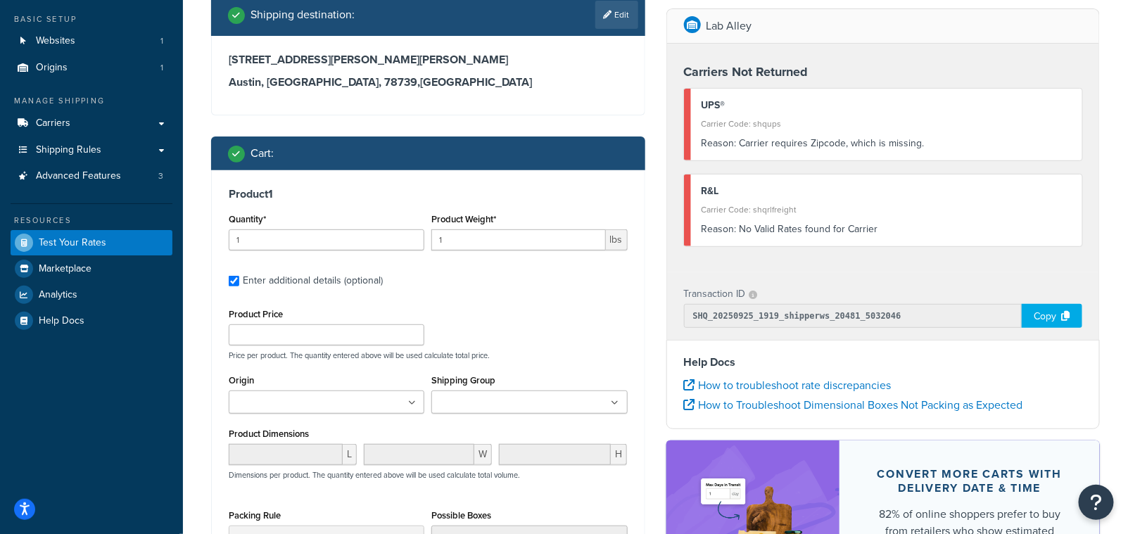
scroll to position [116, 0]
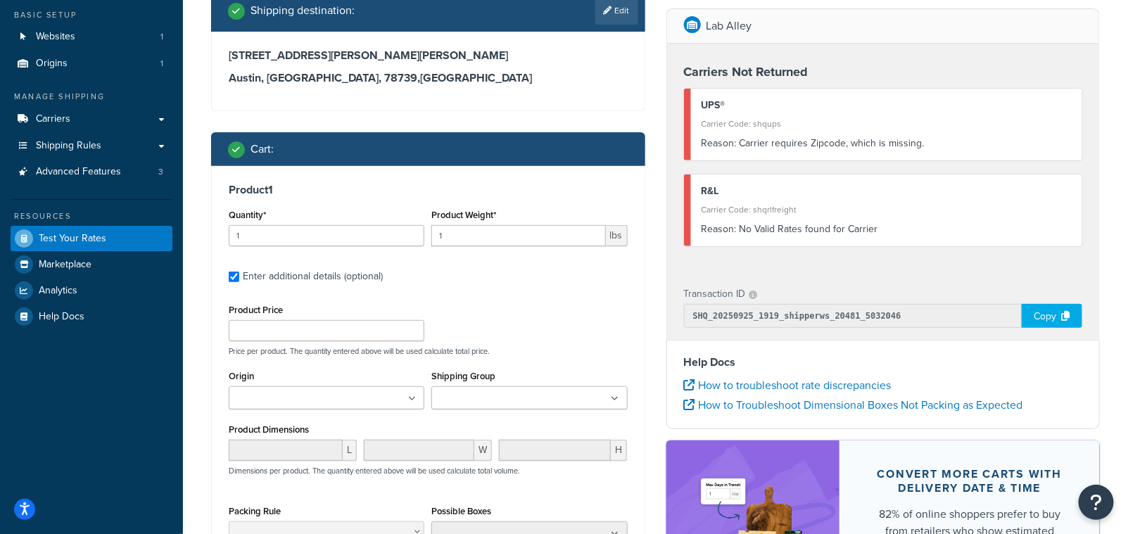
click at [366, 72] on h3 "Austin, Alberta, 78739 , Canada" at bounding box center [428, 78] width 399 height 14
click at [604, 8] on icon at bounding box center [608, 10] width 8 height 8
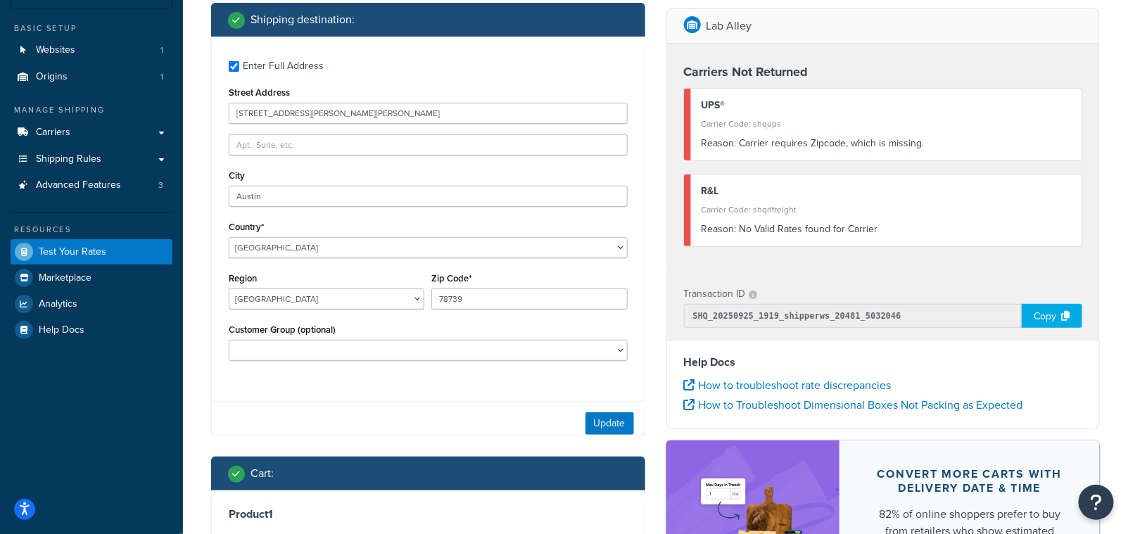
scroll to position [95, 0]
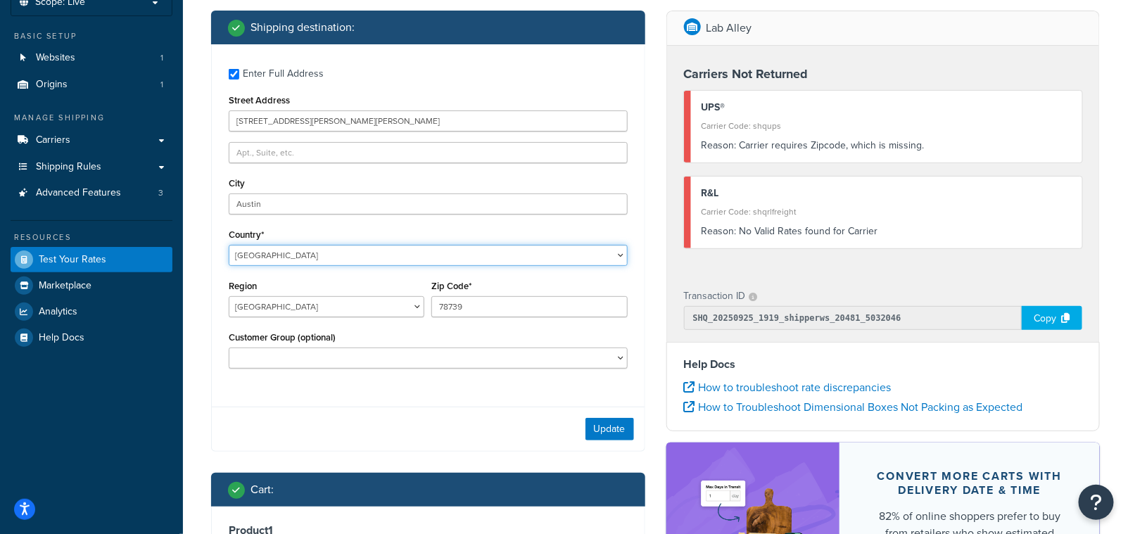
click at [273, 259] on select "United States United Kingdom Afghanistan Åland Islands Albania Algeria American…" at bounding box center [428, 255] width 399 height 21
select select "US"
click at [229, 245] on select "United States United Kingdom Afghanistan Åland Islands Albania Algeria American…" at bounding box center [428, 255] width 399 height 21
select select "AL"
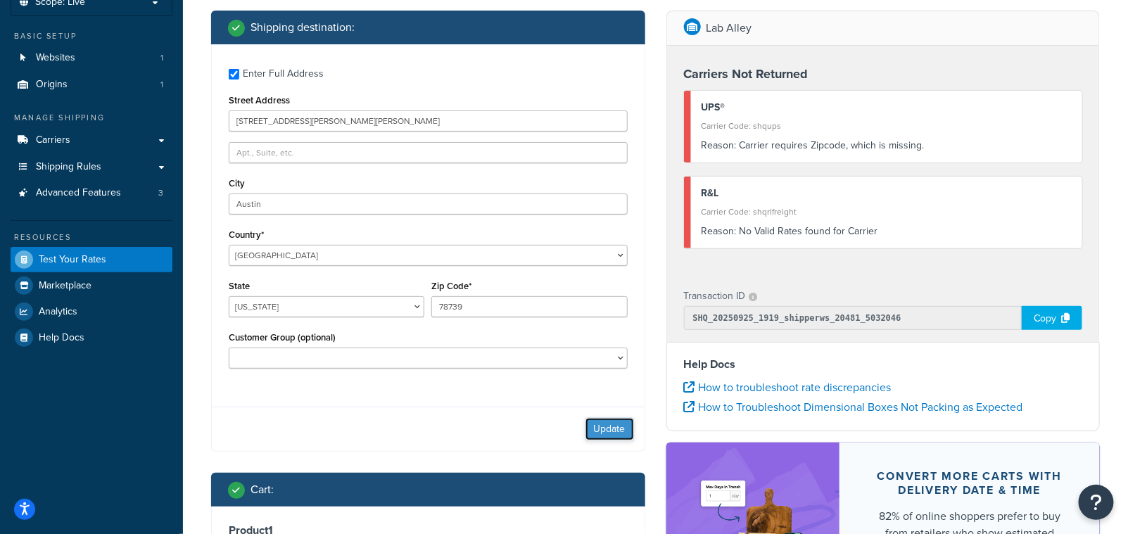
click at [604, 432] on button "Update" at bounding box center [609, 429] width 49 height 23
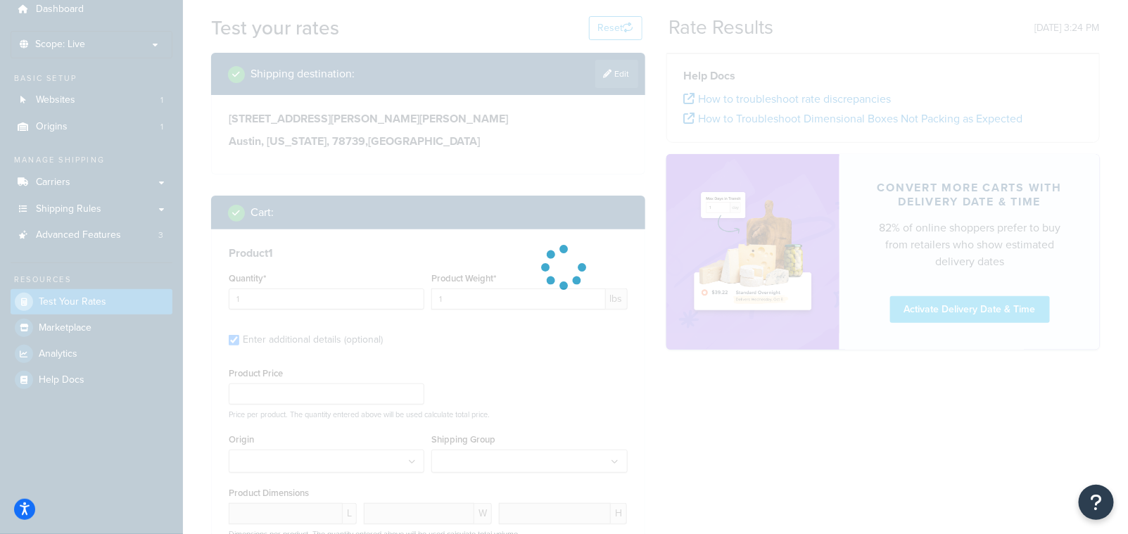
scroll to position [52, 0]
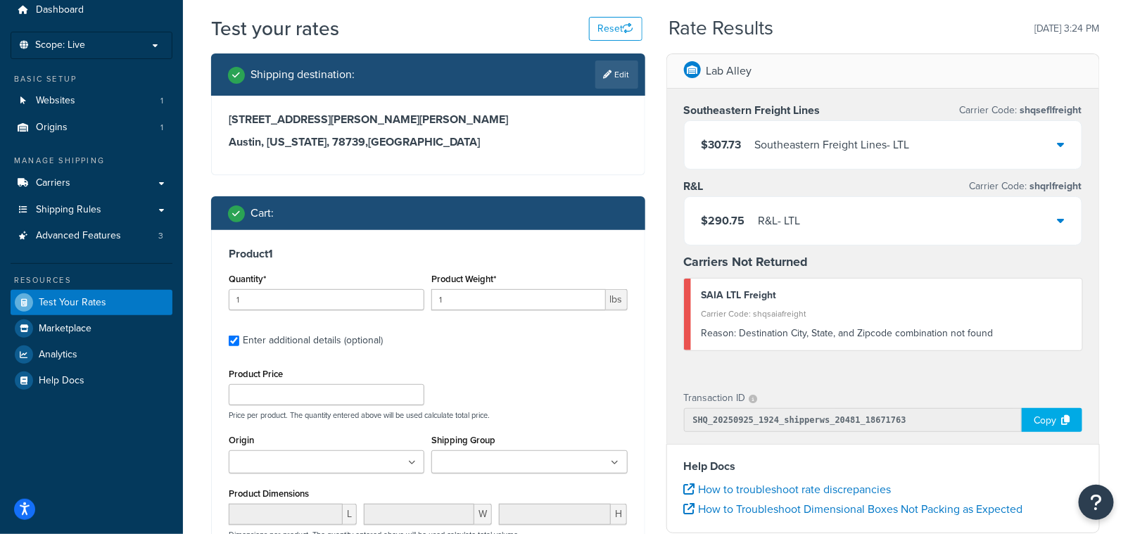
click at [1062, 219] on icon at bounding box center [1060, 220] width 7 height 11
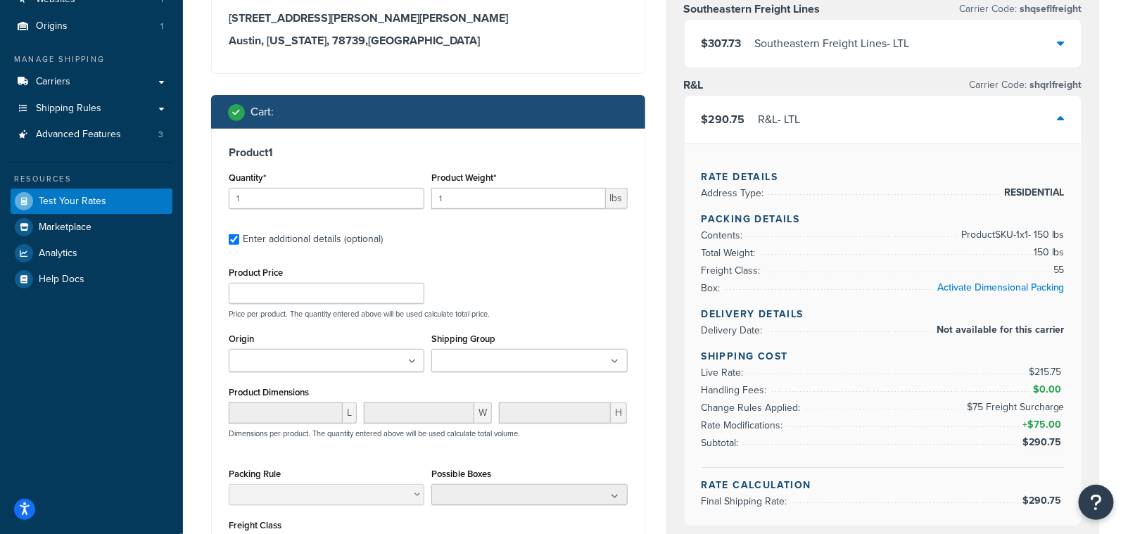
scroll to position [159, 0]
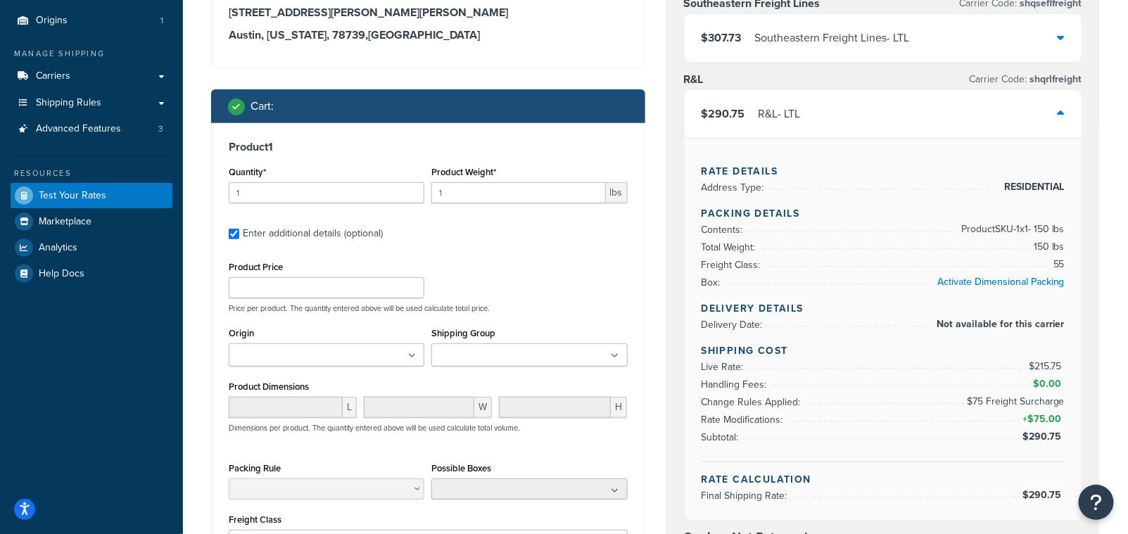
drag, startPoint x: 1033, startPoint y: 246, endPoint x: 1068, endPoint y: 245, distance: 35.2
click at [1068, 245] on div "Rate Details Address Type: RESIDENTIAL Packing Details Contents: Product SKU-1 …" at bounding box center [882, 329] width 397 height 382
drag, startPoint x: 1047, startPoint y: 257, endPoint x: 1071, endPoint y: 261, distance: 23.5
click at [1071, 261] on div "Rate Details Address Type: RESIDENTIAL Packing Details Contents: Product SKU-1 …" at bounding box center [882, 329] width 397 height 382
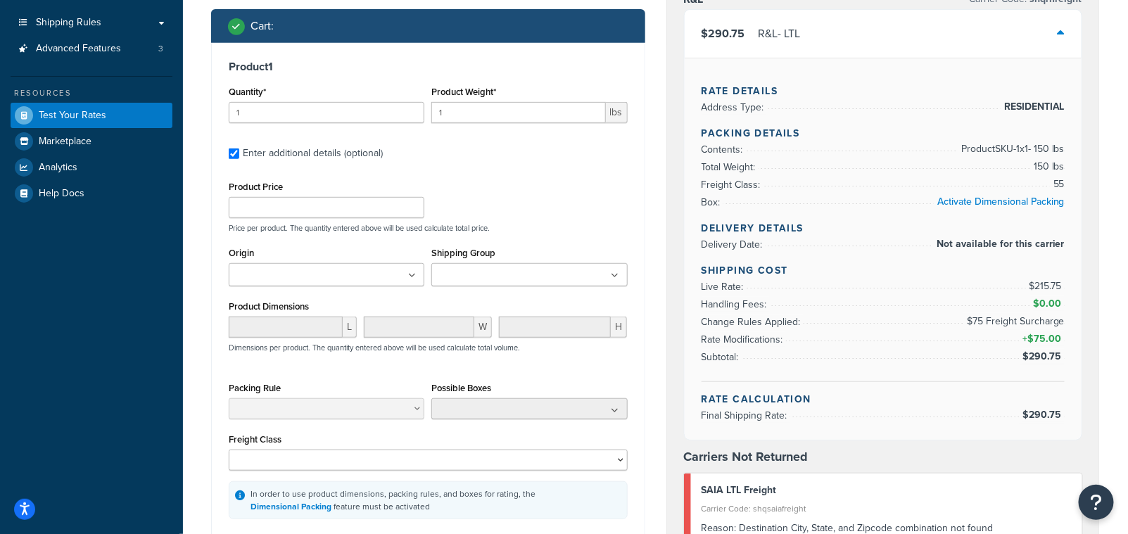
scroll to position [244, 0]
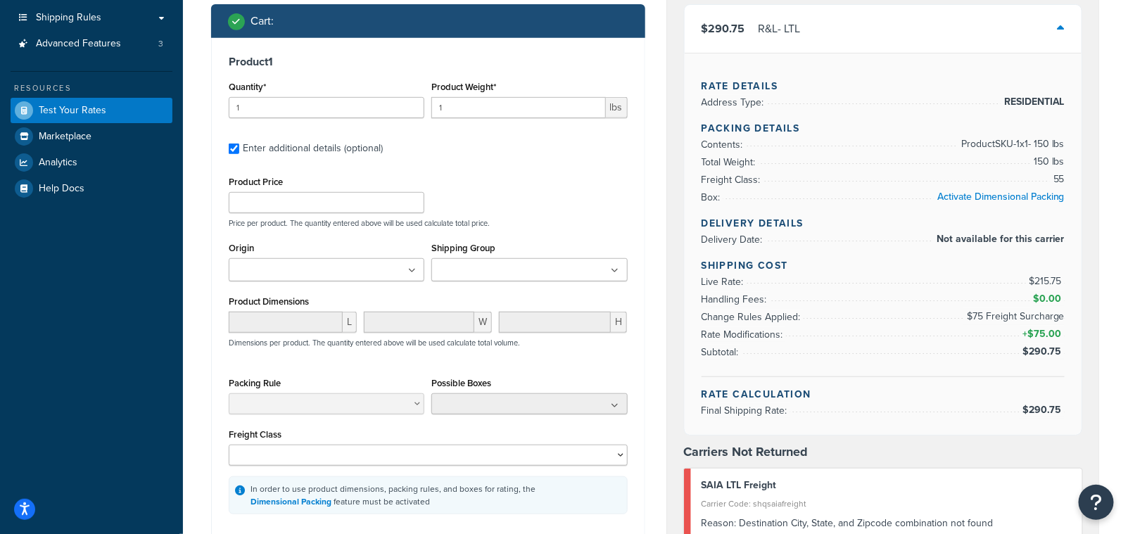
click at [1066, 333] on div "Rate Details Address Type: RESIDENTIAL Packing Details Contents: Product SKU-1 …" at bounding box center [882, 244] width 397 height 382
click at [1033, 334] on span "$75.00" at bounding box center [1045, 333] width 37 height 15
drag, startPoint x: 971, startPoint y: 319, endPoint x: 1066, endPoint y: 319, distance: 95.7
click at [1066, 319] on div "Rate Details Address Type: RESIDENTIAL Packing Details Contents: Product SKU-1 …" at bounding box center [882, 244] width 397 height 382
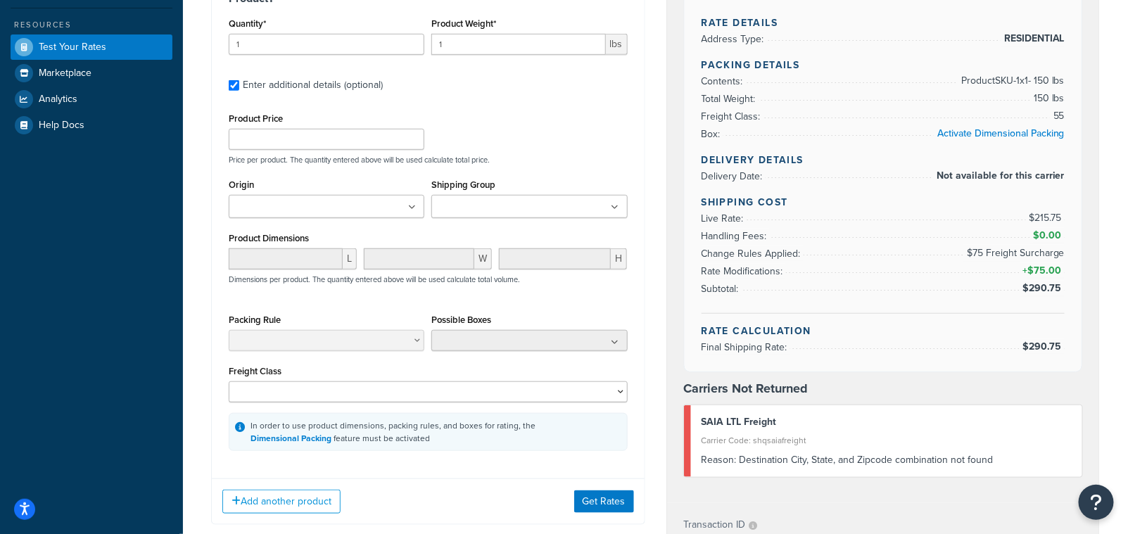
scroll to position [300, 0]
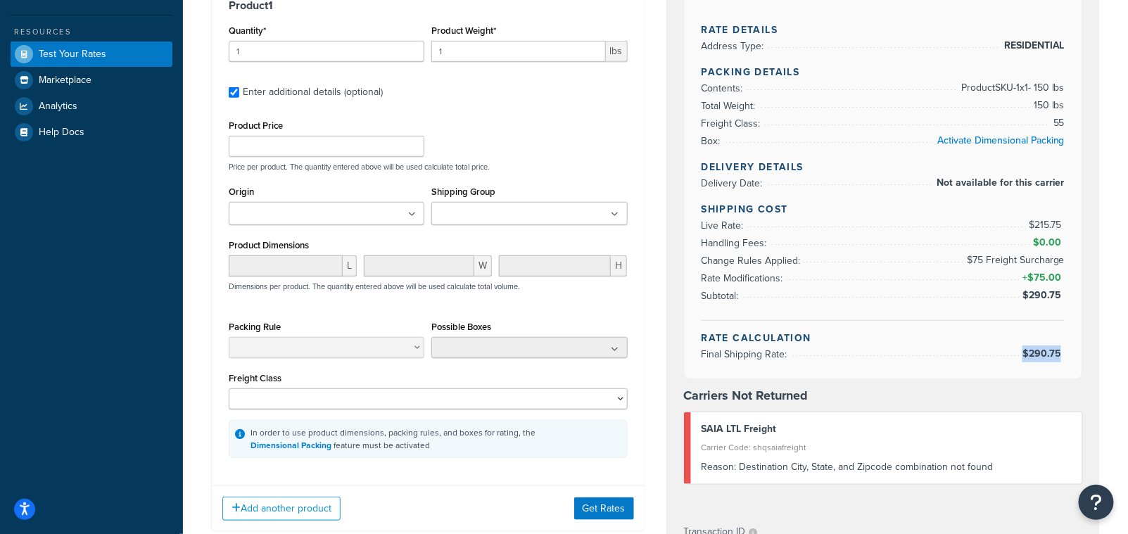
drag, startPoint x: 1061, startPoint y: 350, endPoint x: 968, endPoint y: 400, distance: 105.7
click at [1022, 350] on span "$290.75" at bounding box center [1041, 353] width 45 height 17
click at [1061, 225] on span "$215.75" at bounding box center [1046, 224] width 36 height 15
drag, startPoint x: 1028, startPoint y: 222, endPoint x: 1014, endPoint y: 223, distance: 14.1
click at [1014, 223] on li "Live Rate: $215.75" at bounding box center [883, 226] width 364 height 18
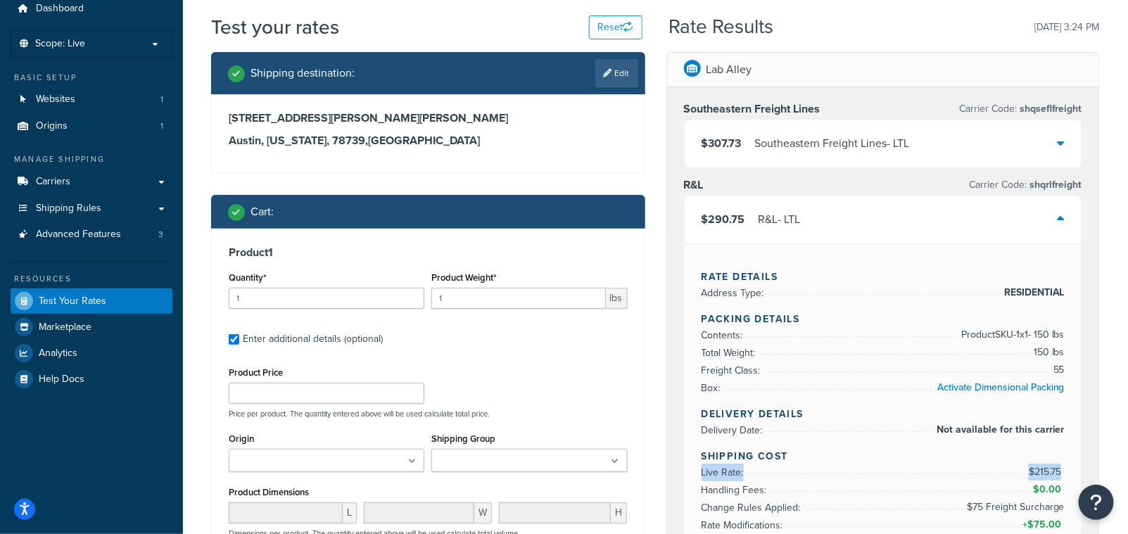
scroll to position [45, 0]
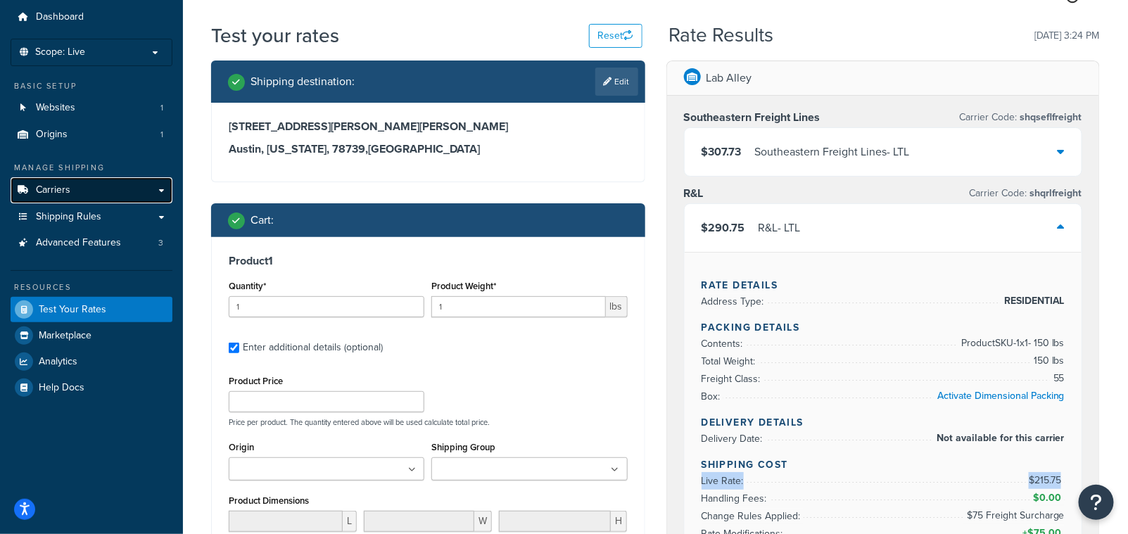
click at [99, 187] on link "Carriers" at bounding box center [92, 190] width 162 height 26
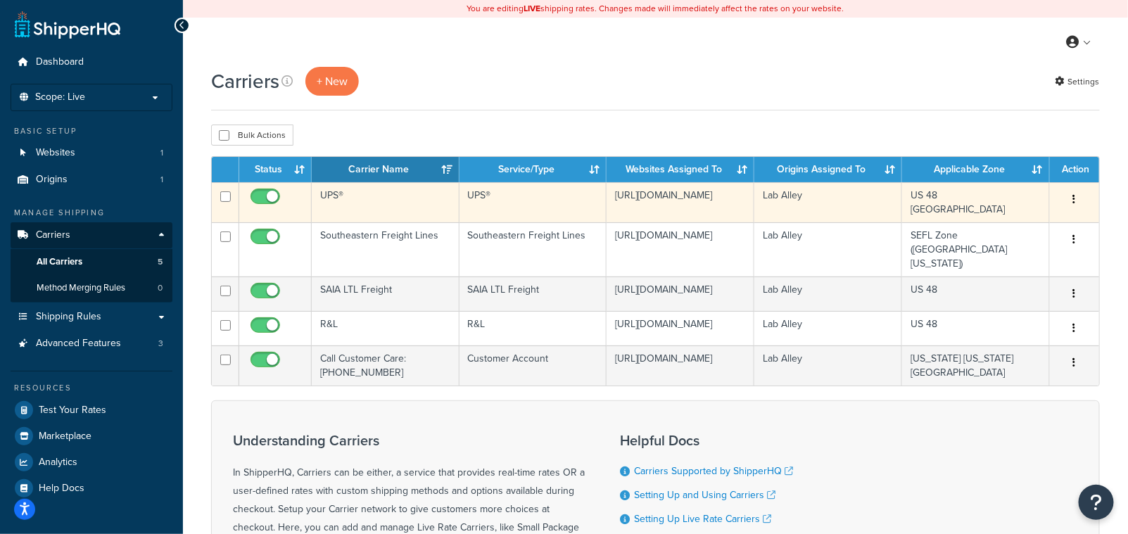
click at [342, 196] on td "UPS®" at bounding box center [386, 202] width 148 height 40
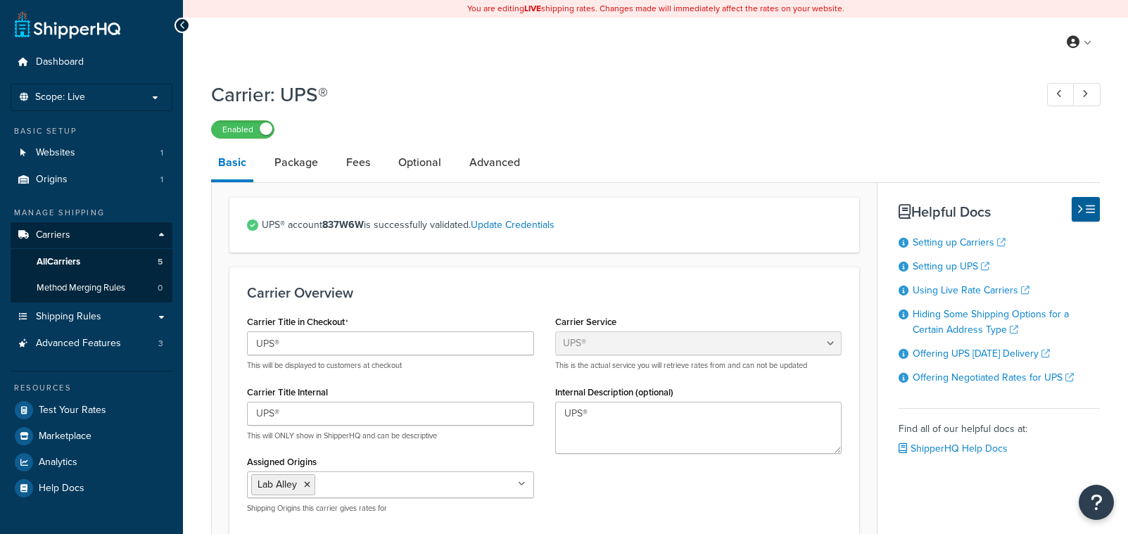
select select "ups"
drag, startPoint x: 325, startPoint y: 226, endPoint x: 364, endPoint y: 224, distance: 38.7
click at [364, 224] on strong "837W6W" at bounding box center [343, 224] width 42 height 15
